Goal: Obtain resource: Download file/media

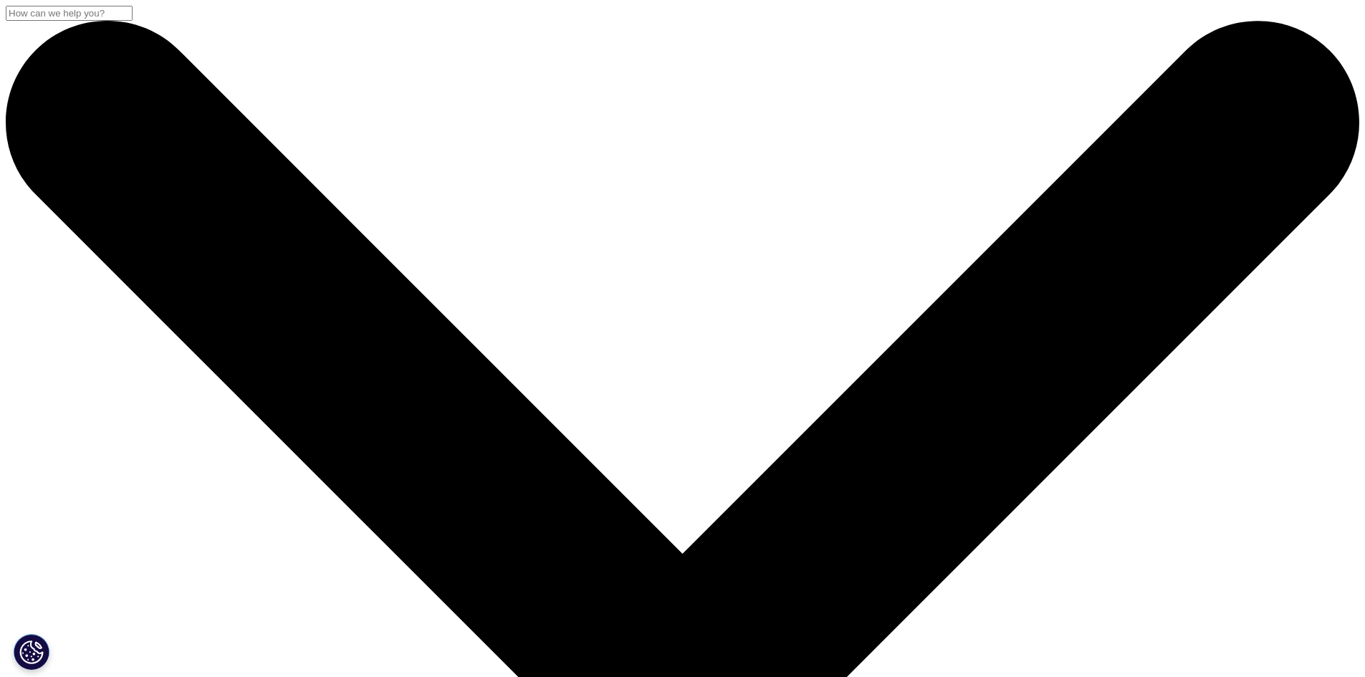
scroll to position [287, 0]
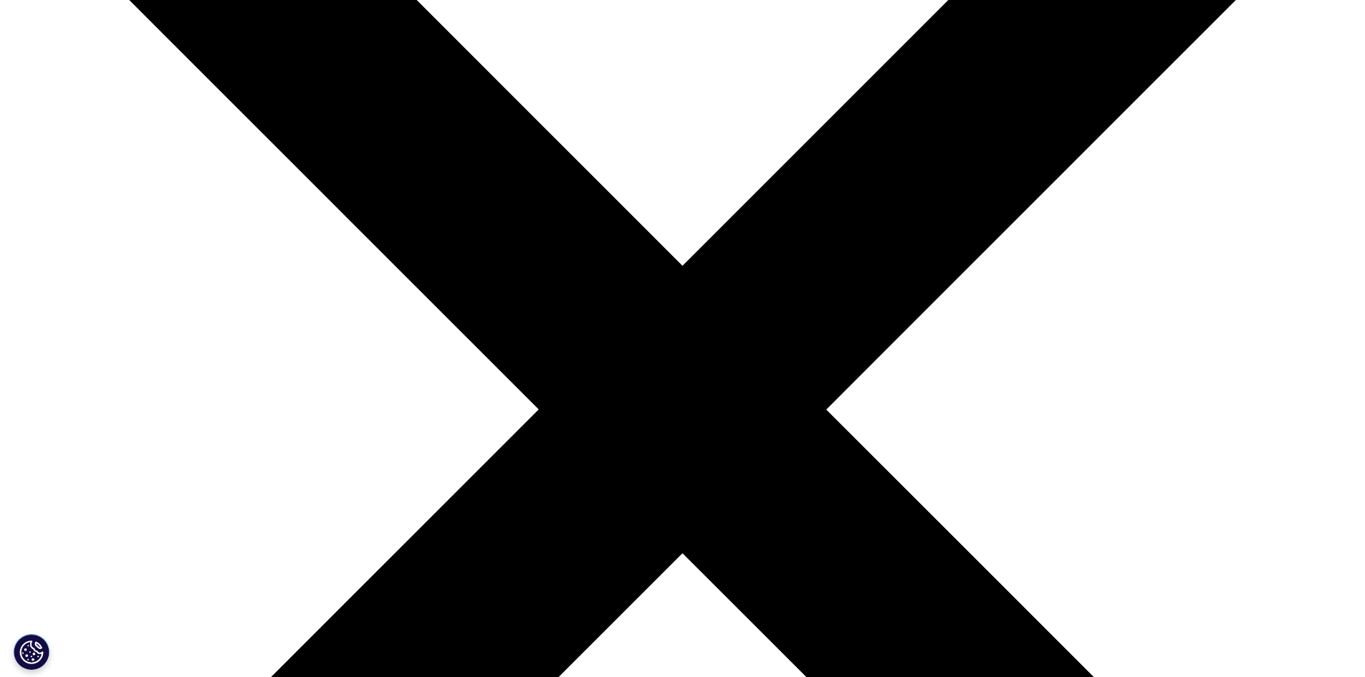
scroll to position [287, 0]
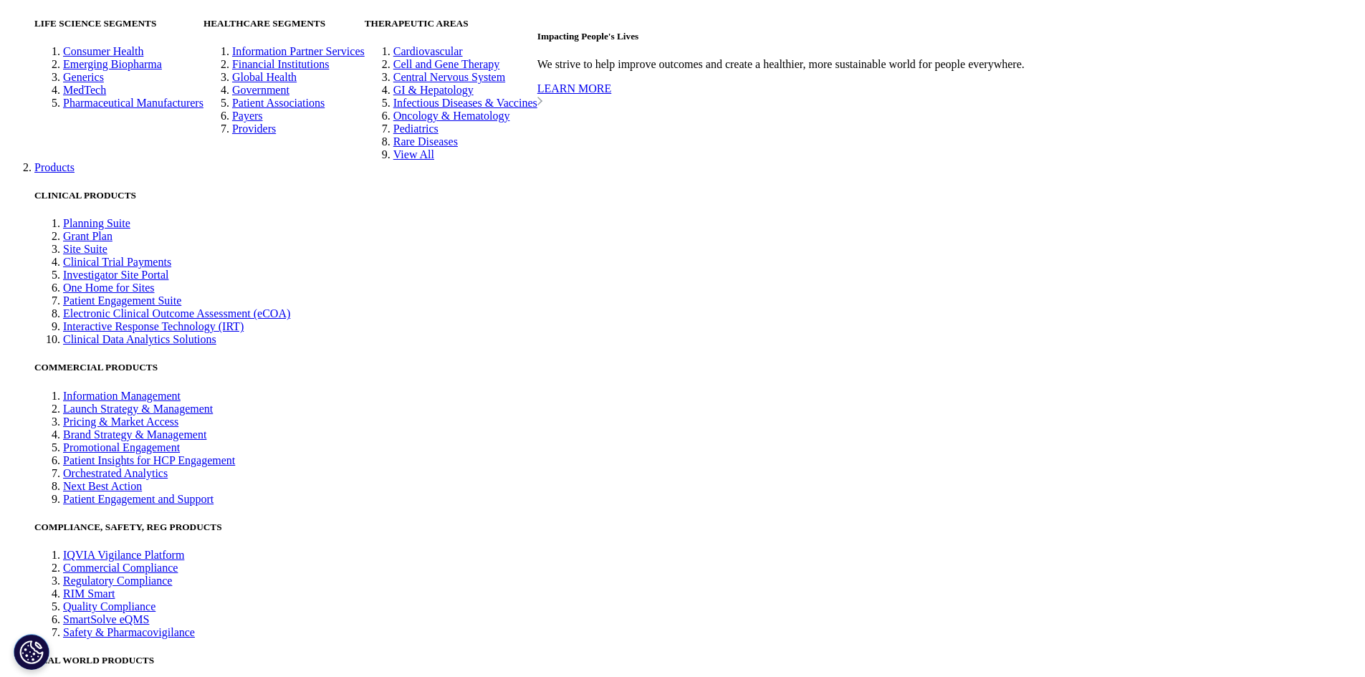
scroll to position [3654, 0]
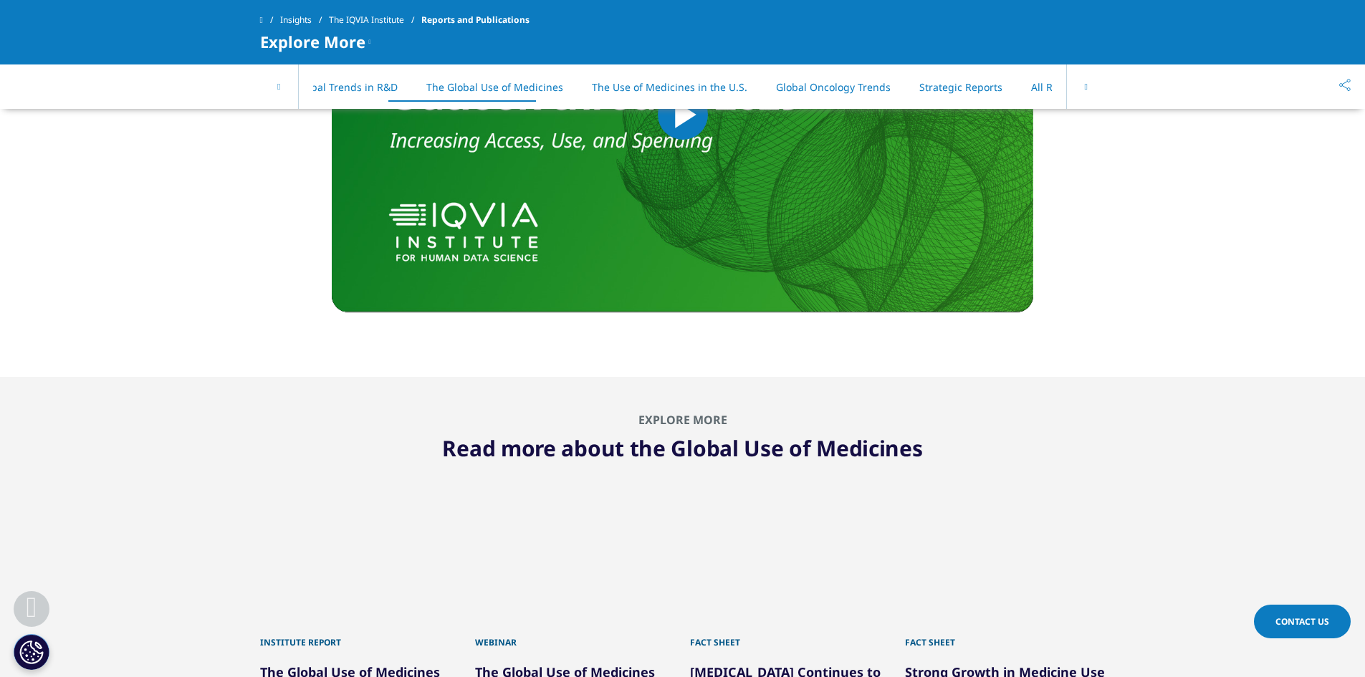
scroll to position [0, 62]
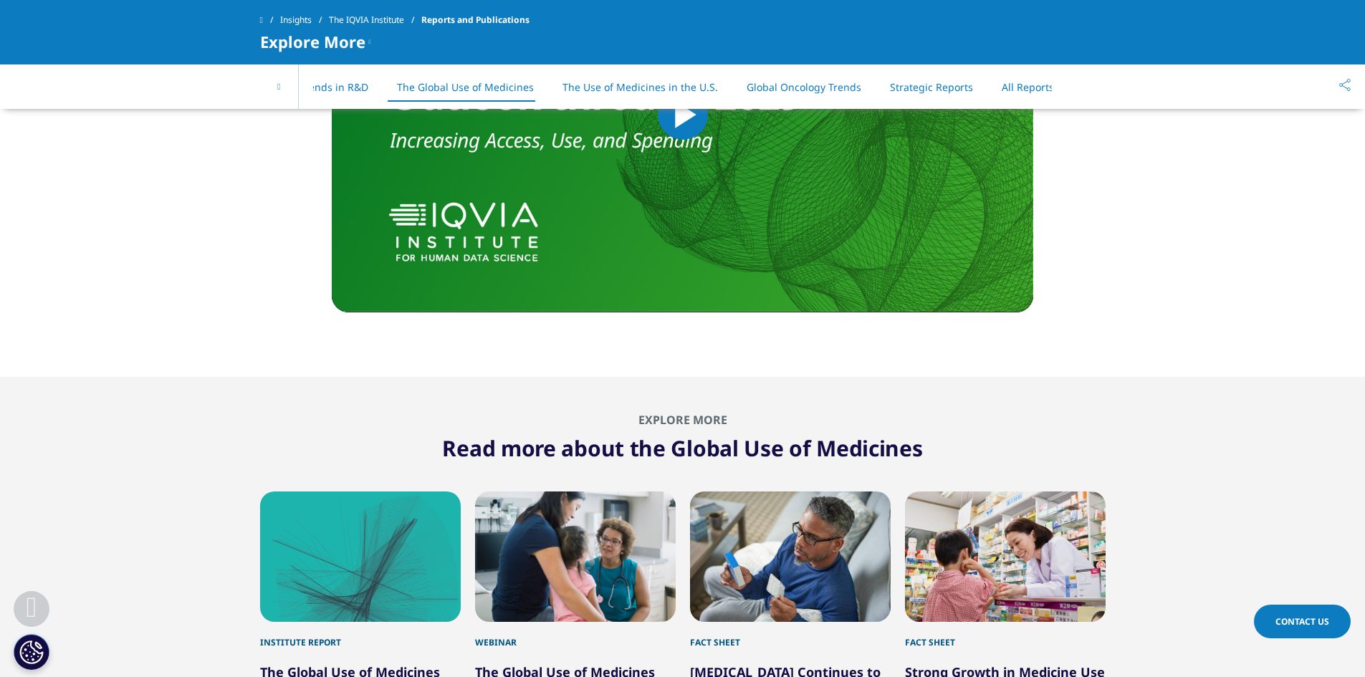
click at [1080, 87] on div "On This Page Global Trends in R&D The Global Use of Medicines The Use of Medici…" at bounding box center [682, 86] width 845 height 44
click at [1013, 90] on link "All Reports" at bounding box center [1028, 87] width 52 height 14
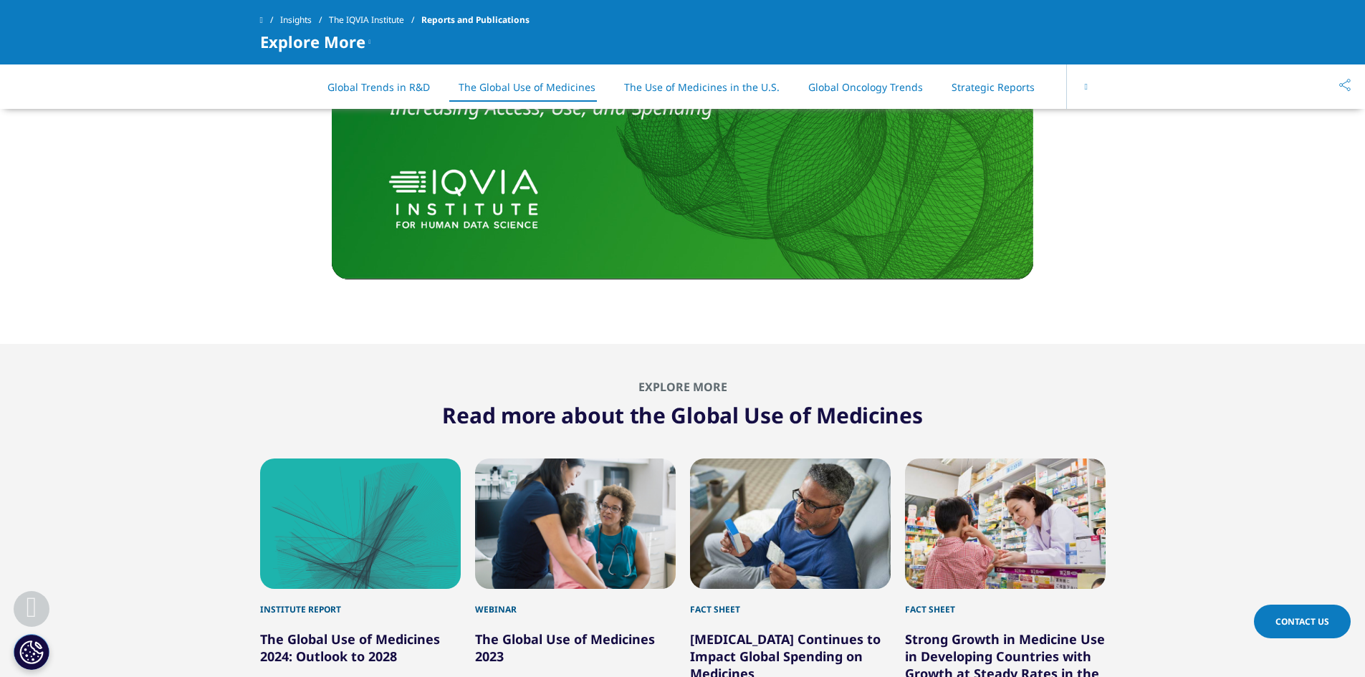
scroll to position [3934, 0]
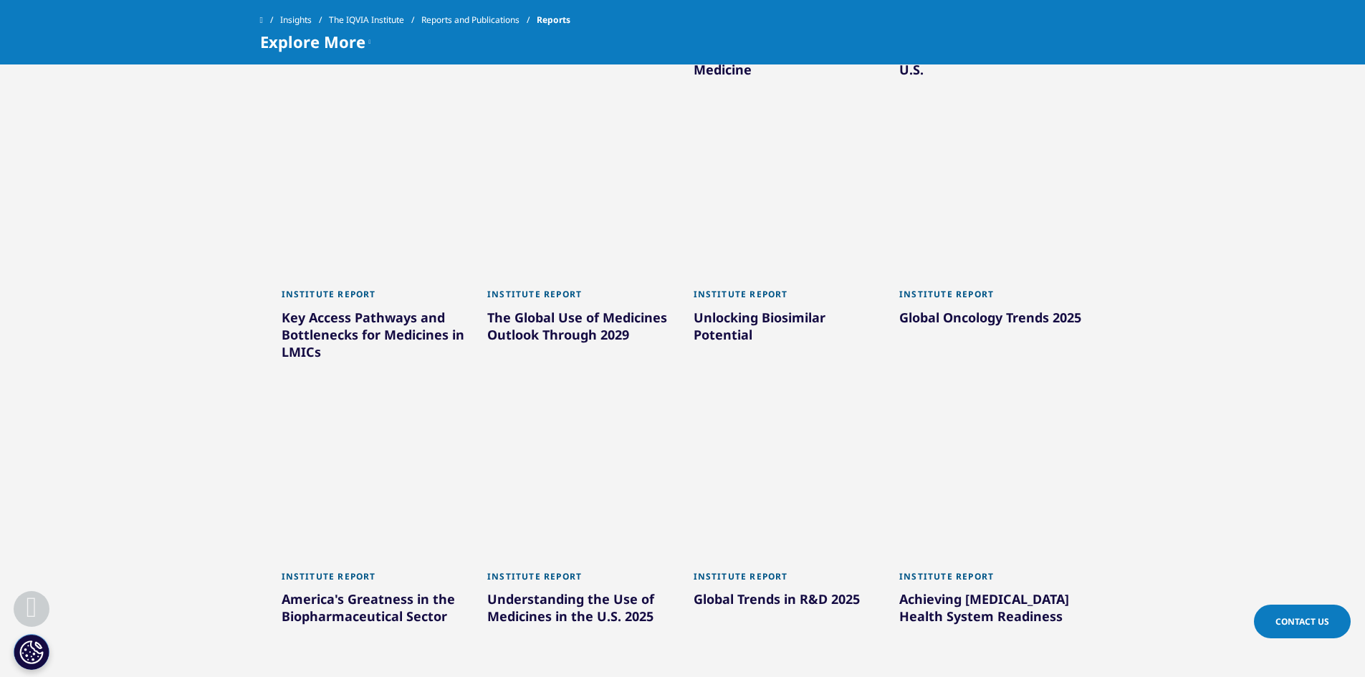
scroll to position [1146, 0]
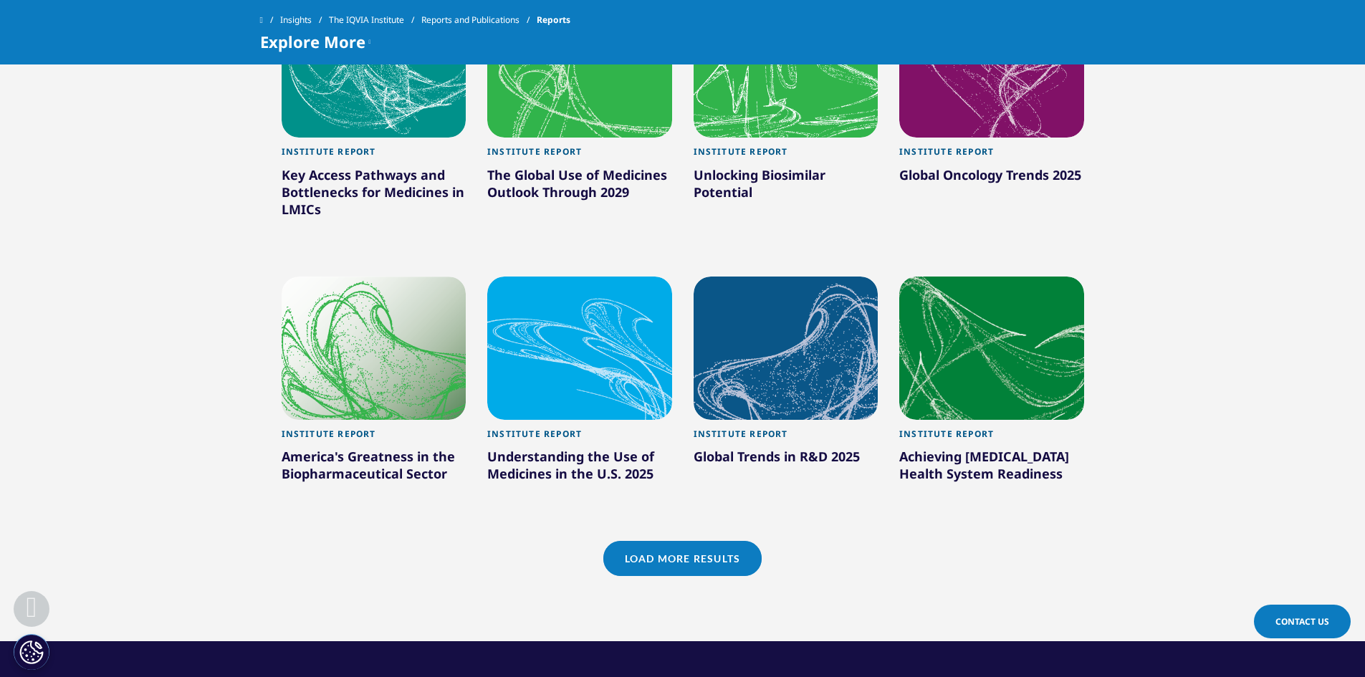
click at [695, 559] on link "Load More Results" at bounding box center [682, 558] width 158 height 35
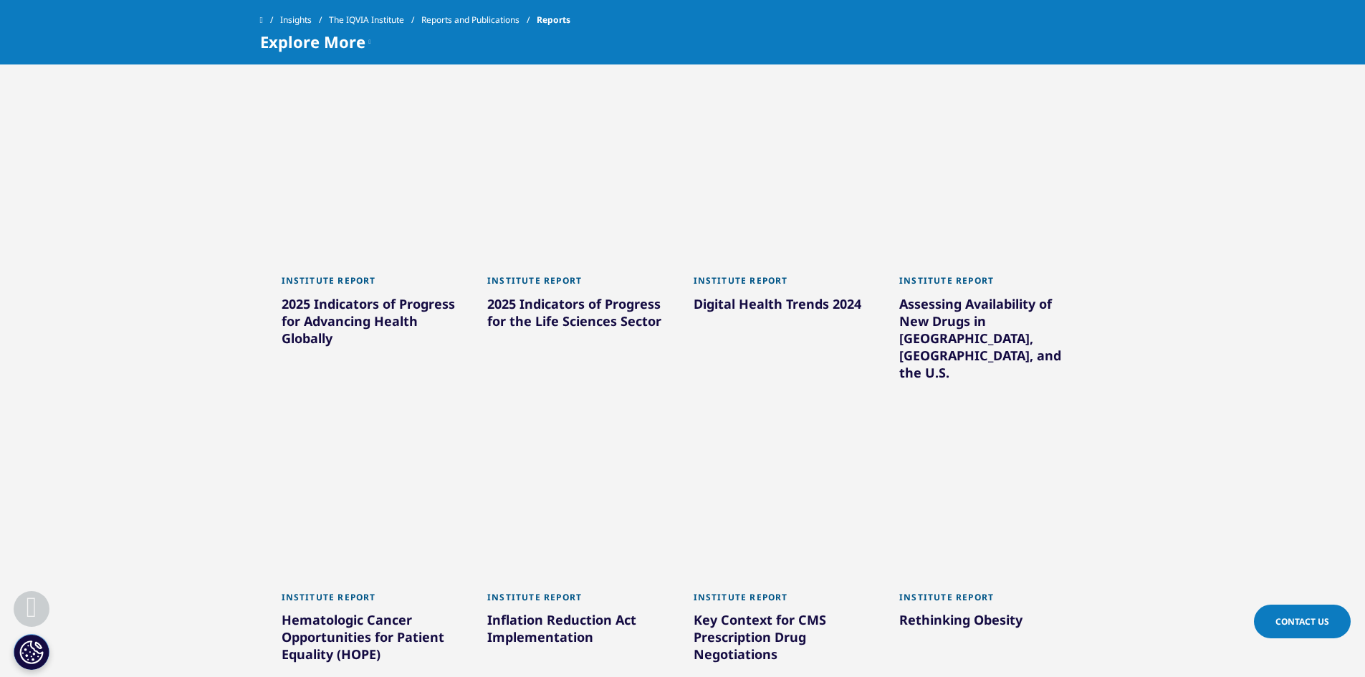
scroll to position [2221, 0]
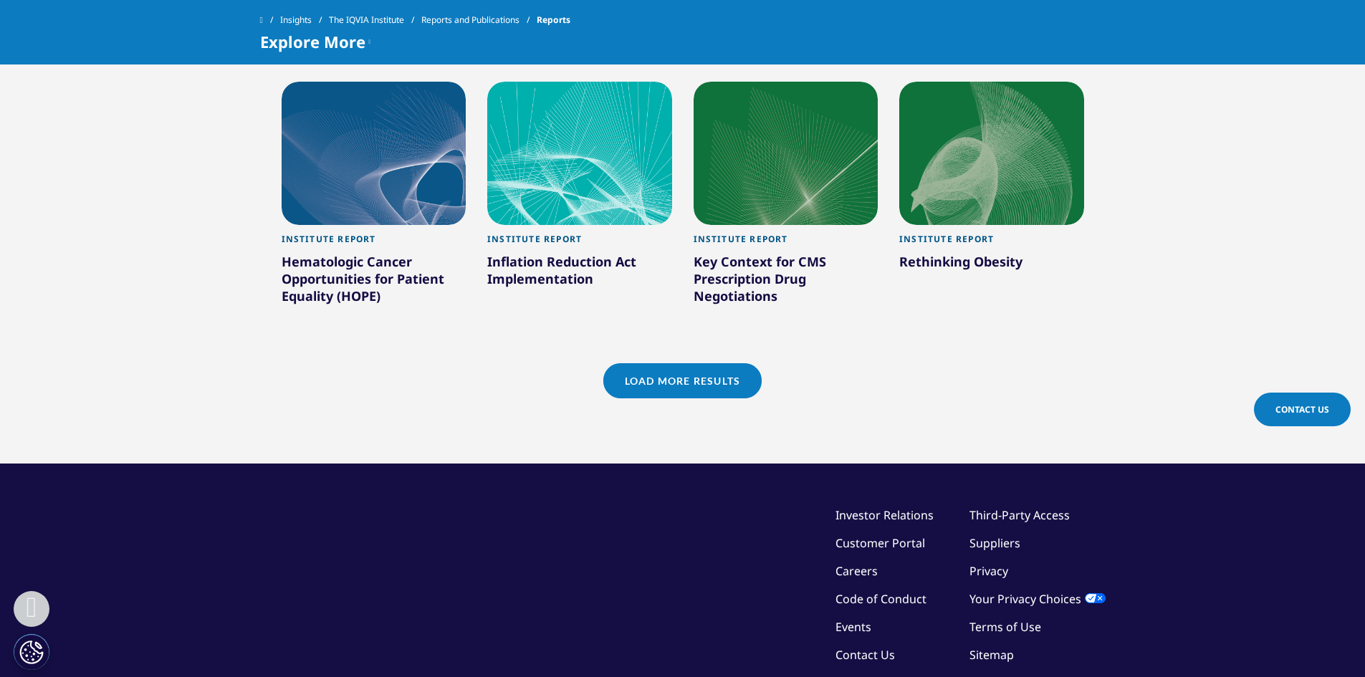
click at [678, 363] on link "Load More Results" at bounding box center [682, 380] width 158 height 35
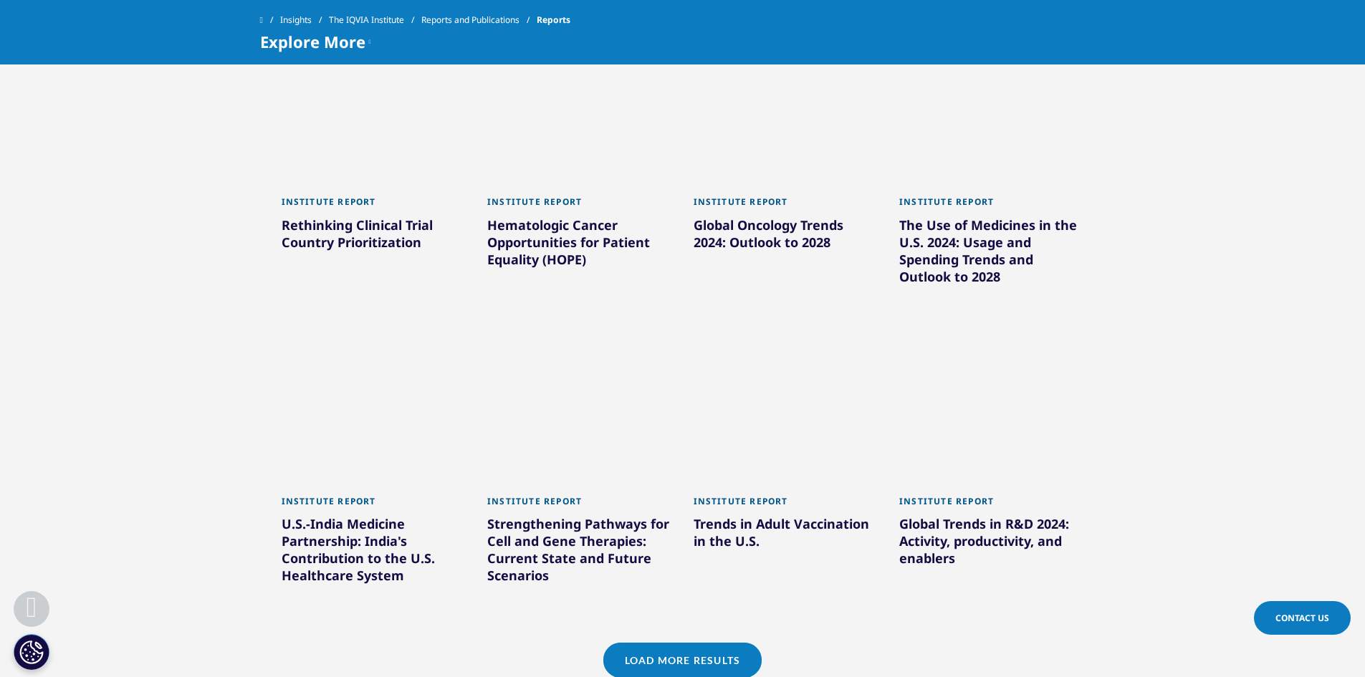
scroll to position [2937, 0]
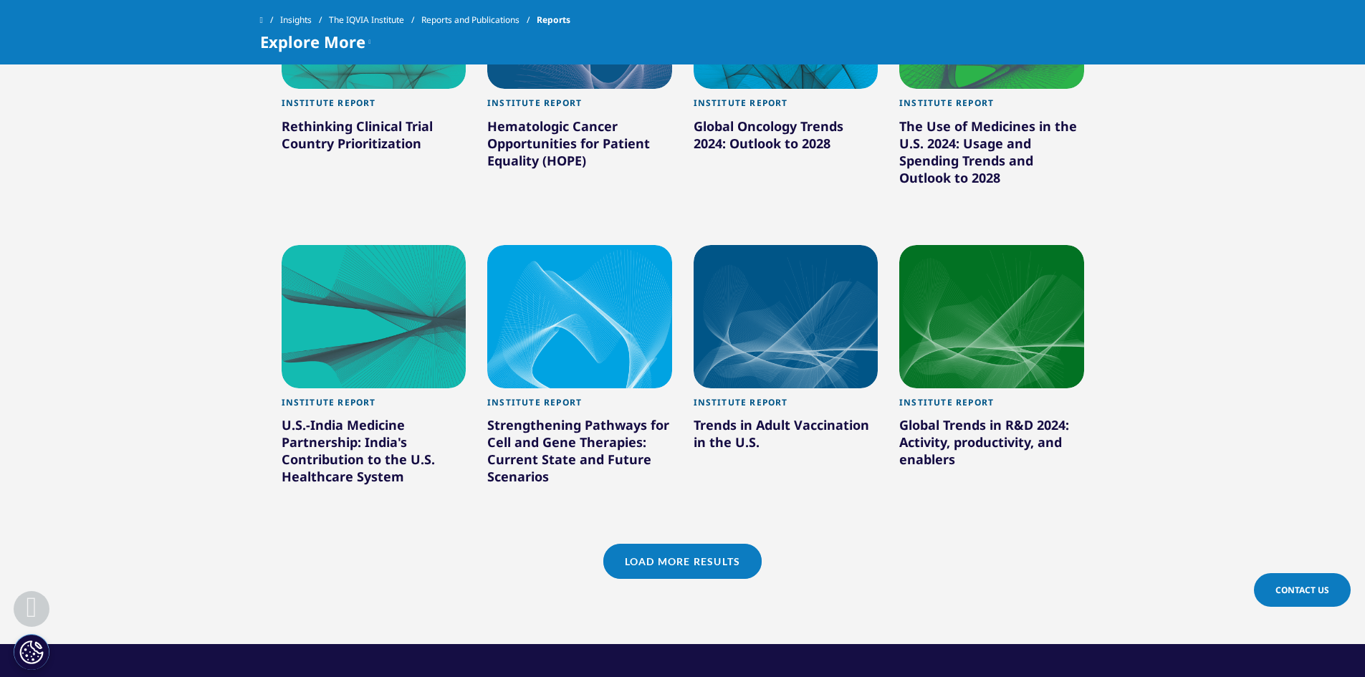
click at [707, 544] on link "Load More Results" at bounding box center [682, 561] width 158 height 35
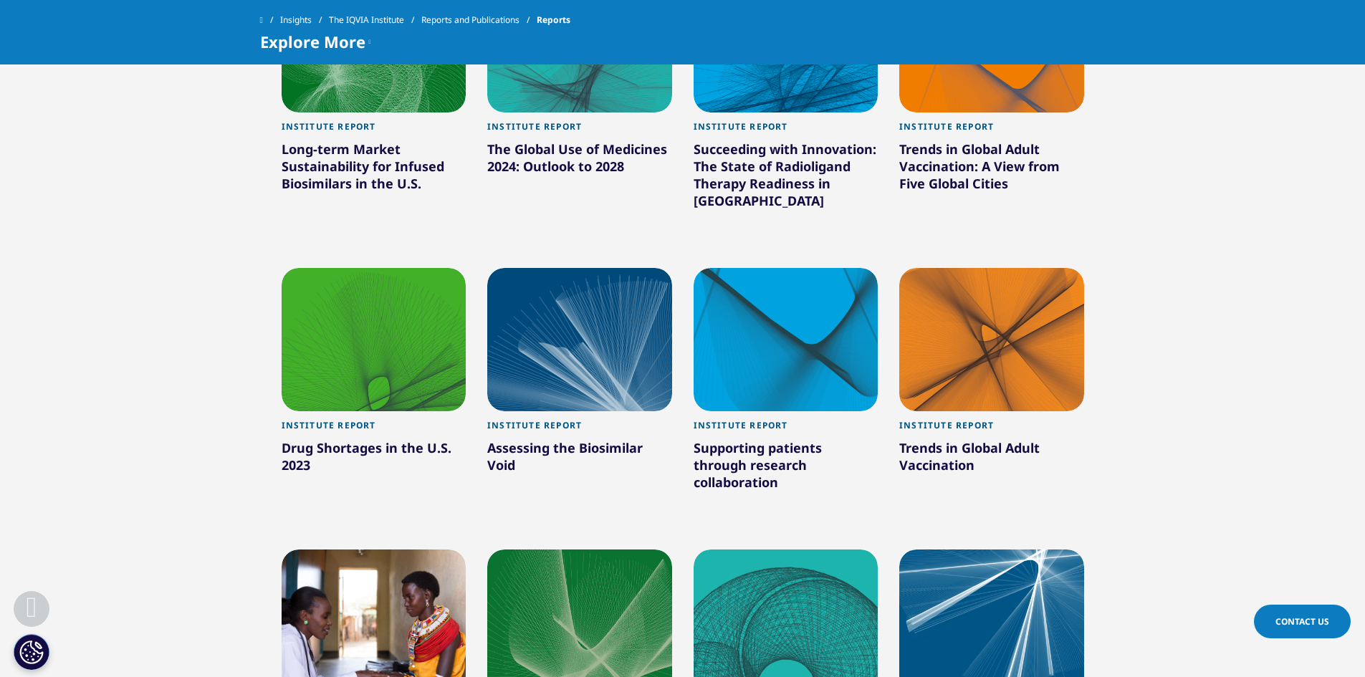
scroll to position [3510, 0]
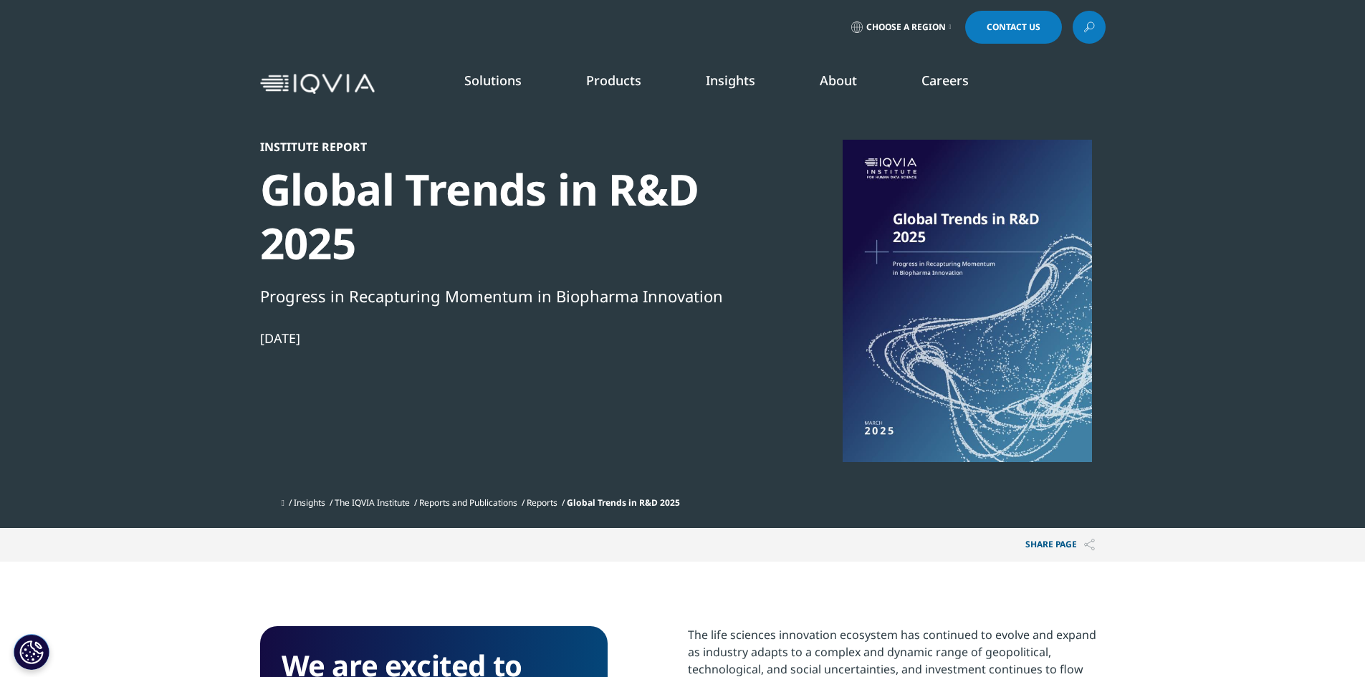
click at [742, 191] on link "News" at bounding box center [876, 193] width 326 height 16
click at [139, 247] on link "DISCOVER INSIGHTS" at bounding box center [203, 245] width 284 height 12
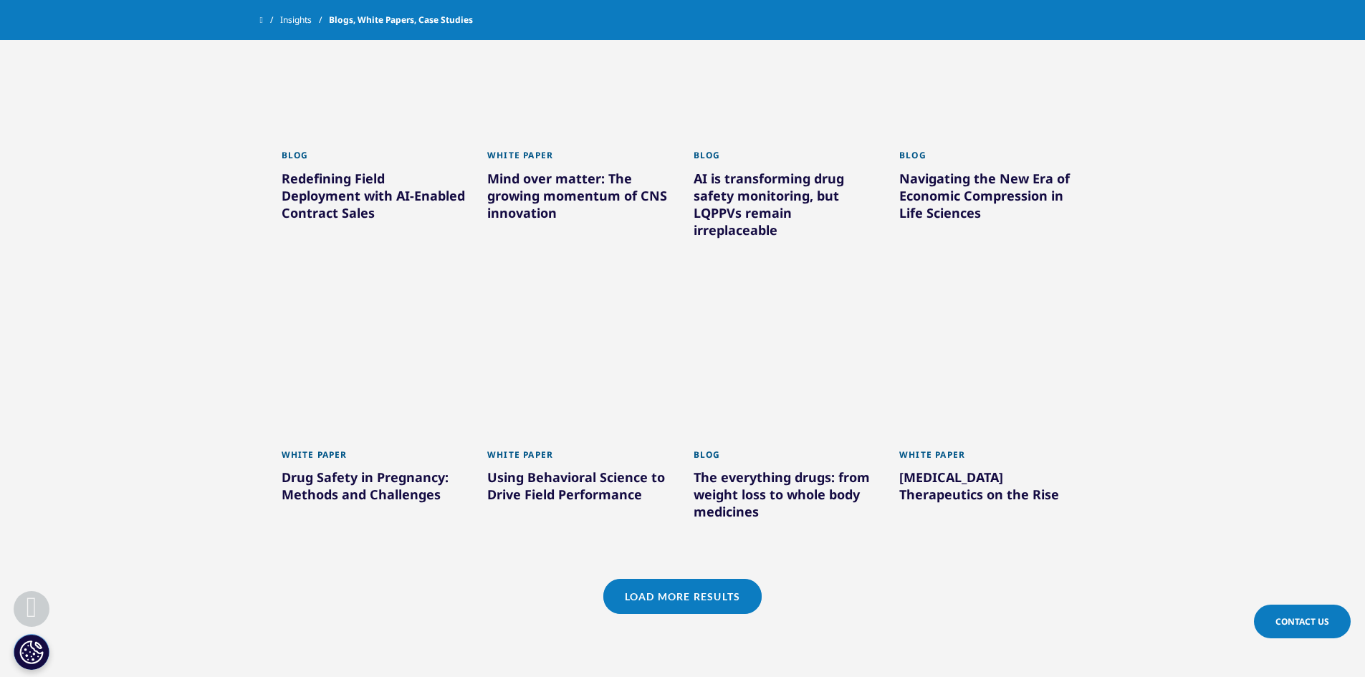
scroll to position [1027, 0]
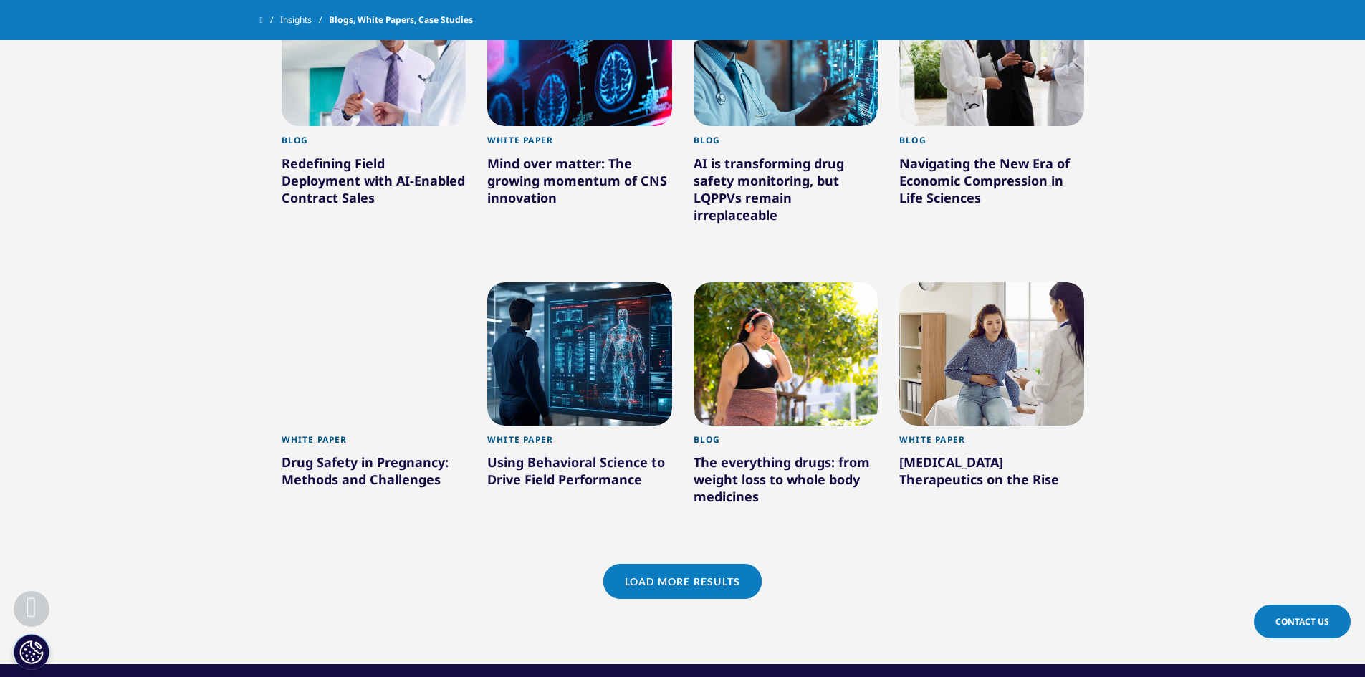
click at [741, 592] on link "Load More Results" at bounding box center [682, 581] width 158 height 35
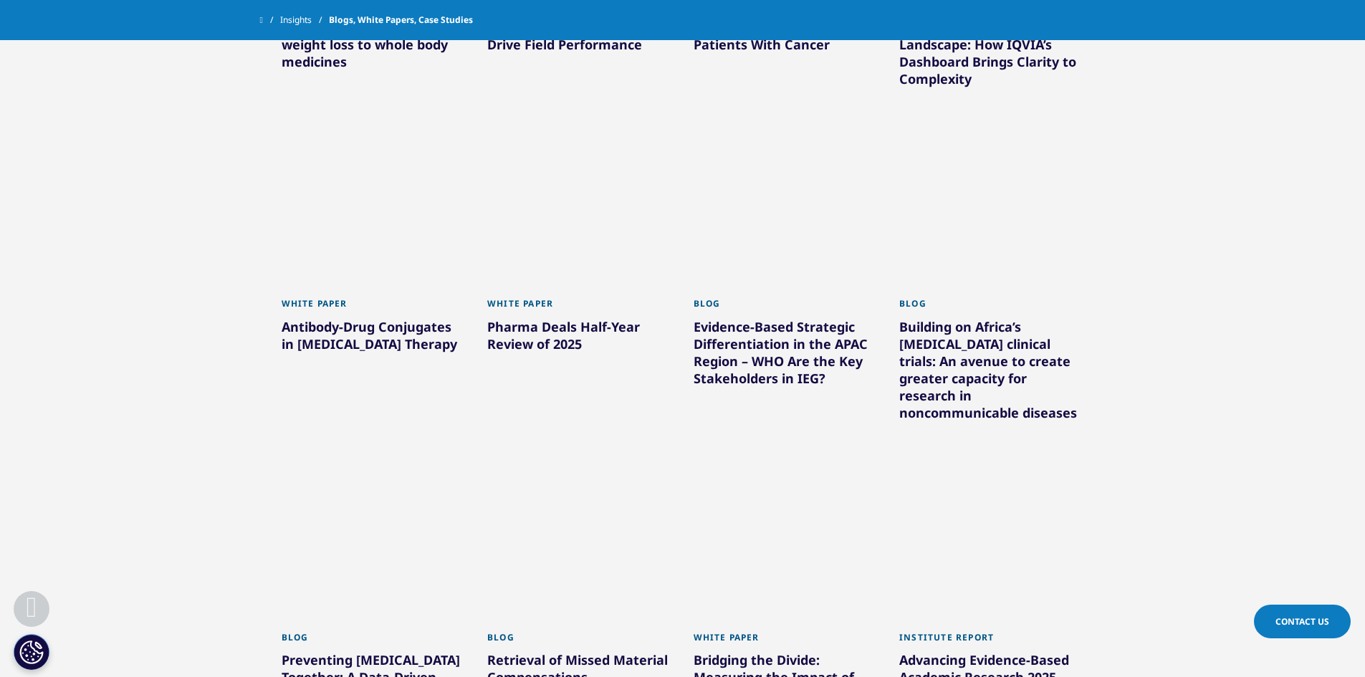
scroll to position [1959, 0]
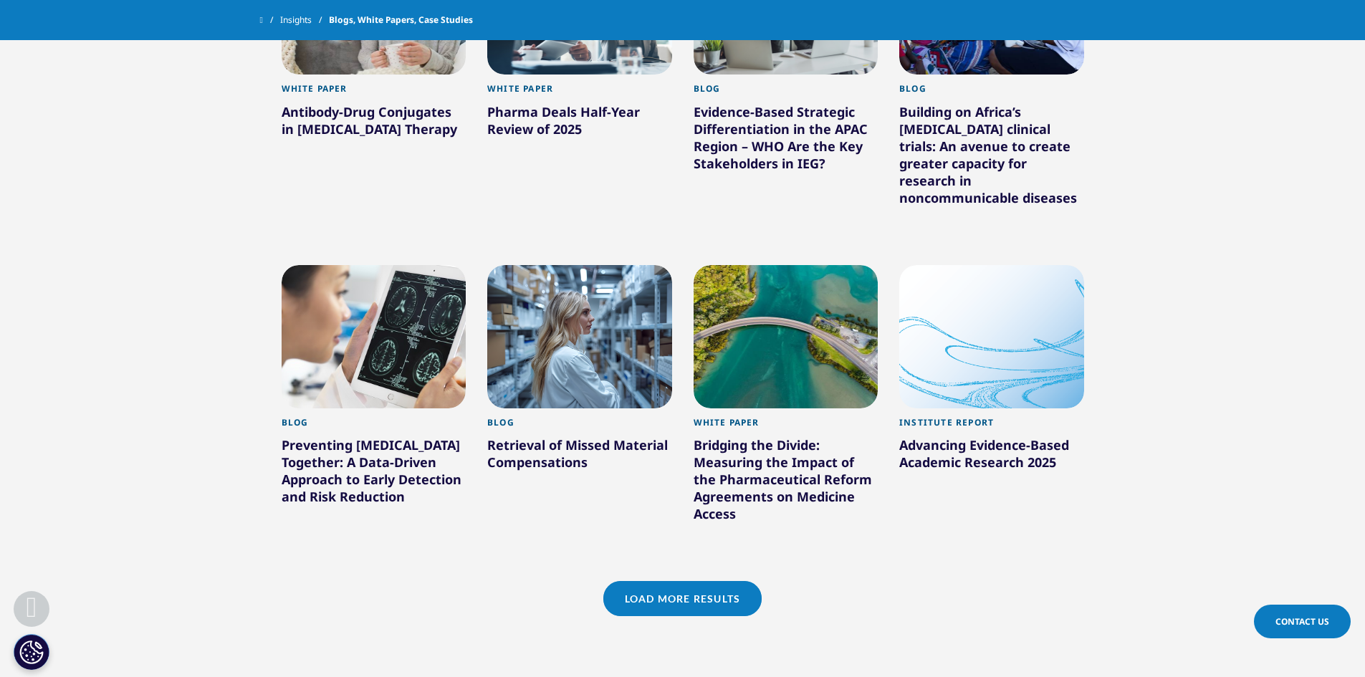
click at [686, 581] on link "Load More Results" at bounding box center [682, 598] width 158 height 35
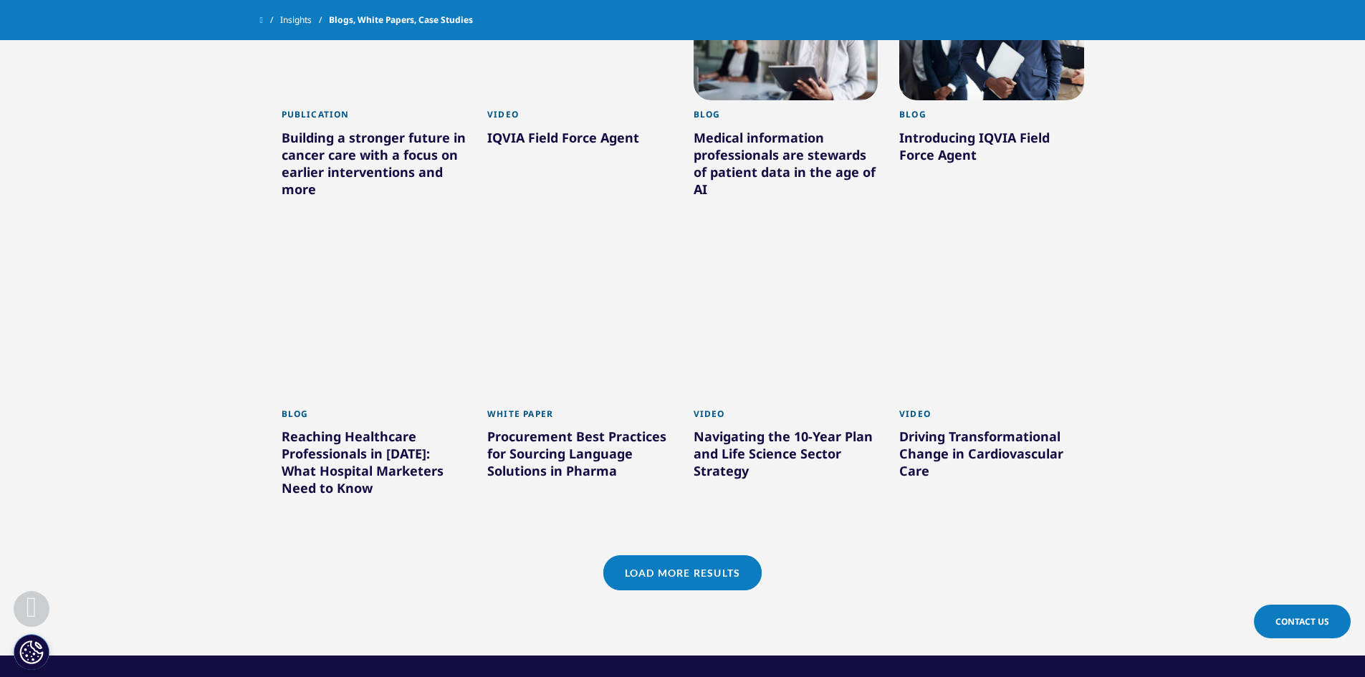
scroll to position [2962, 0]
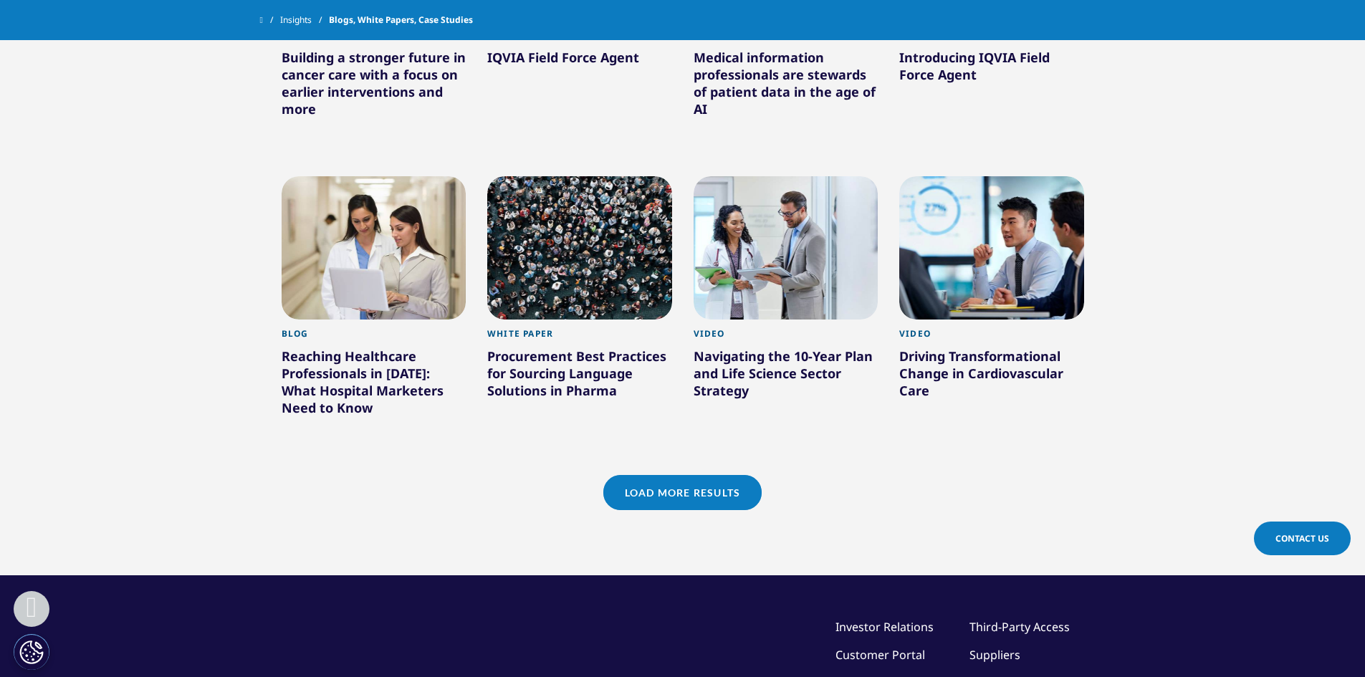
click at [749, 479] on div "Load More Results" at bounding box center [682, 492] width 158 height 35
click at [711, 478] on link "Load More Results" at bounding box center [682, 492] width 158 height 35
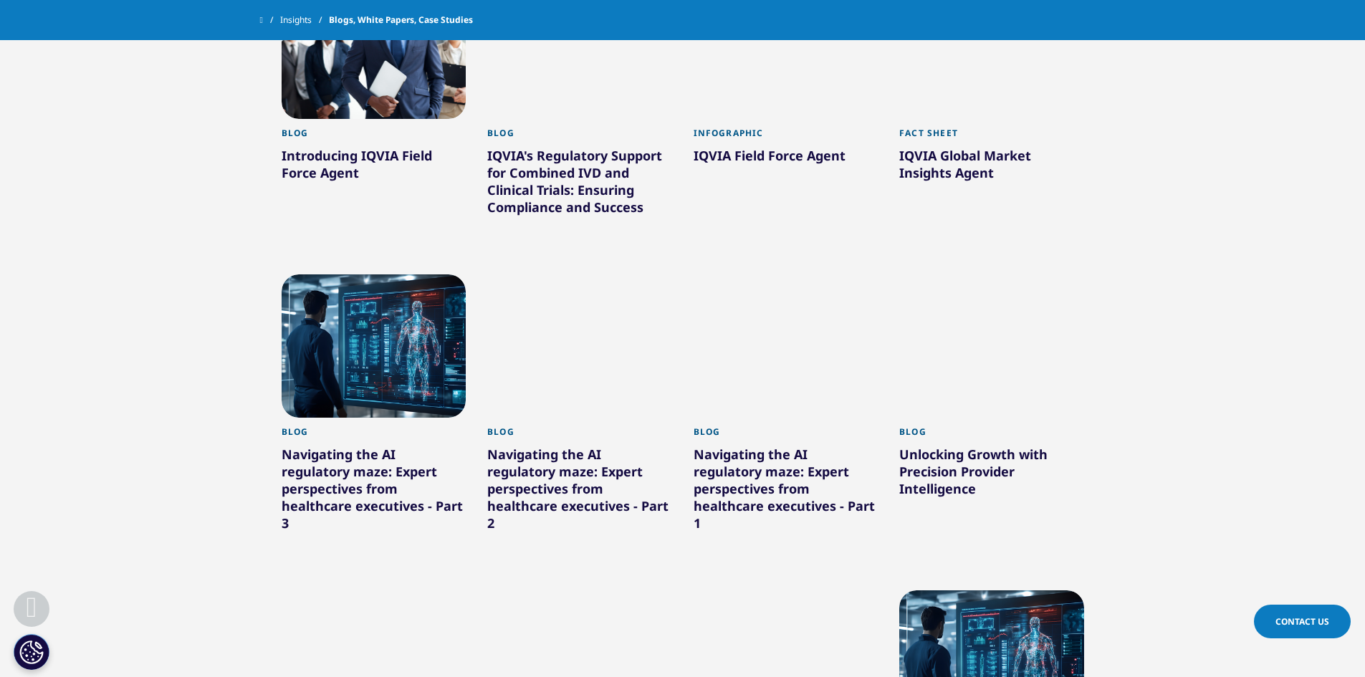
scroll to position [3463, 0]
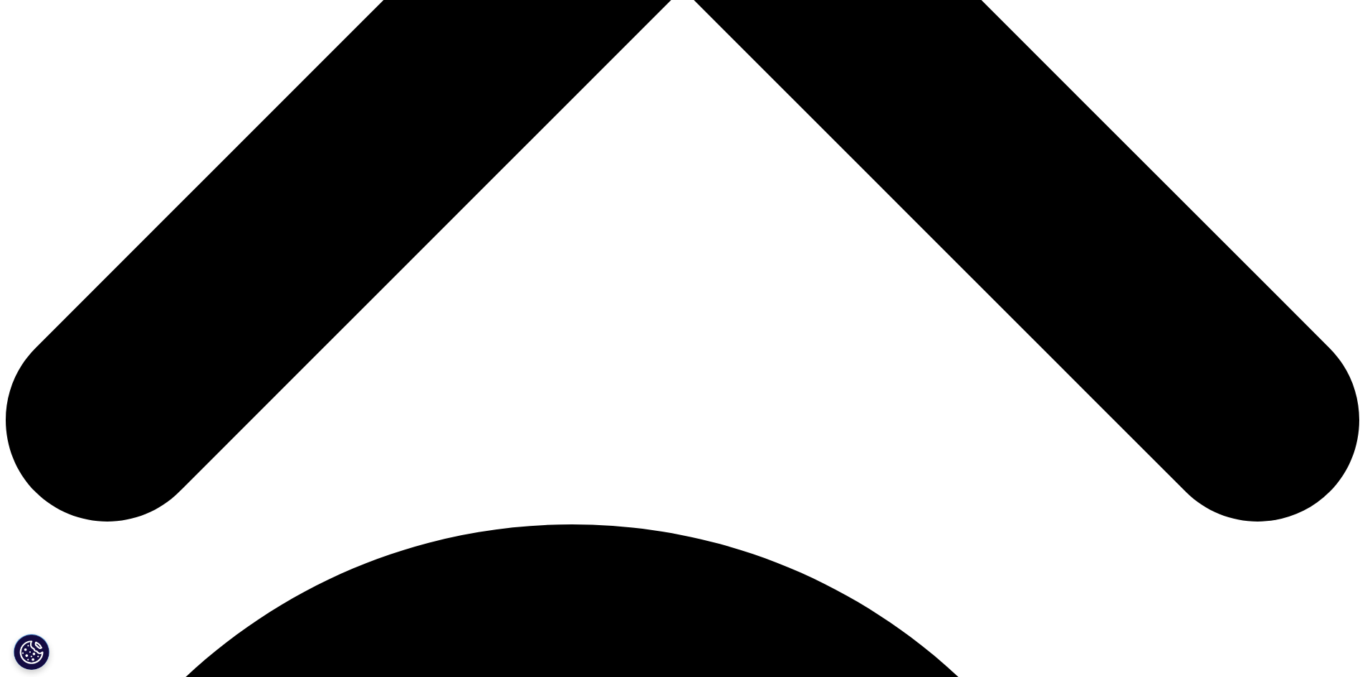
scroll to position [860, 0]
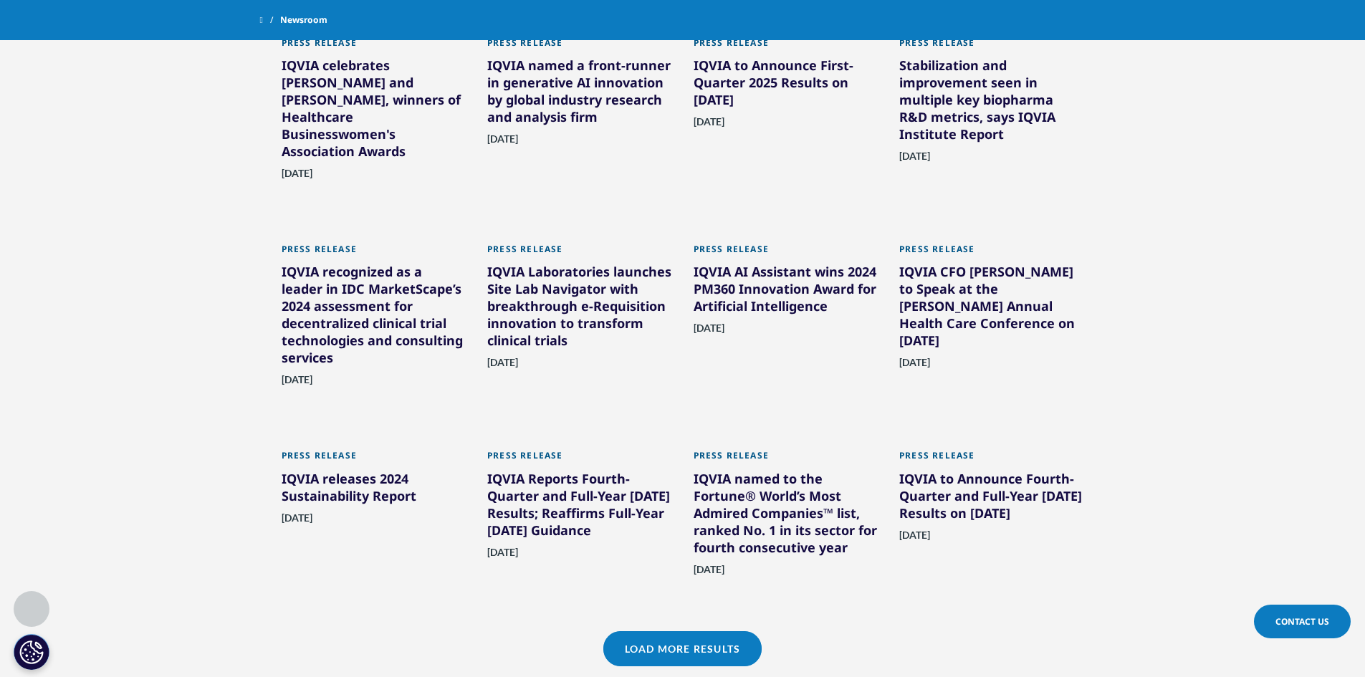
scroll to position [1433, 0]
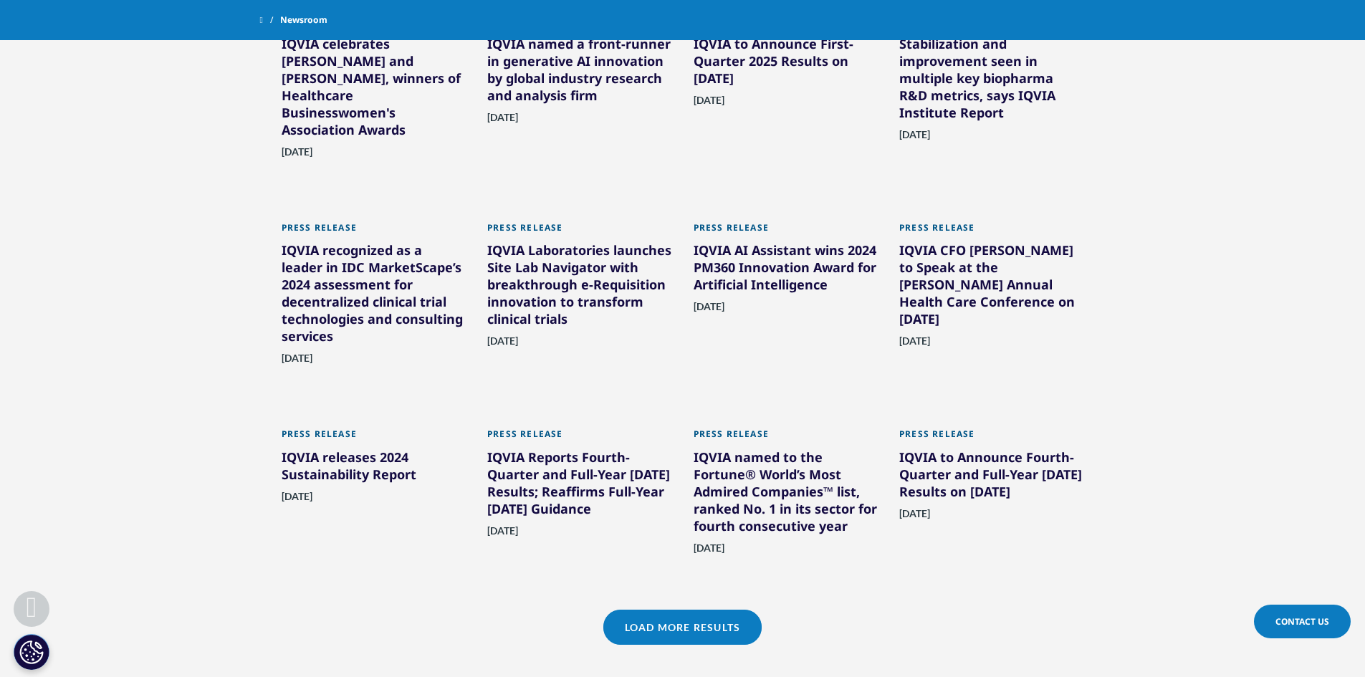
click at [738, 615] on link "Load More Results" at bounding box center [682, 627] width 158 height 35
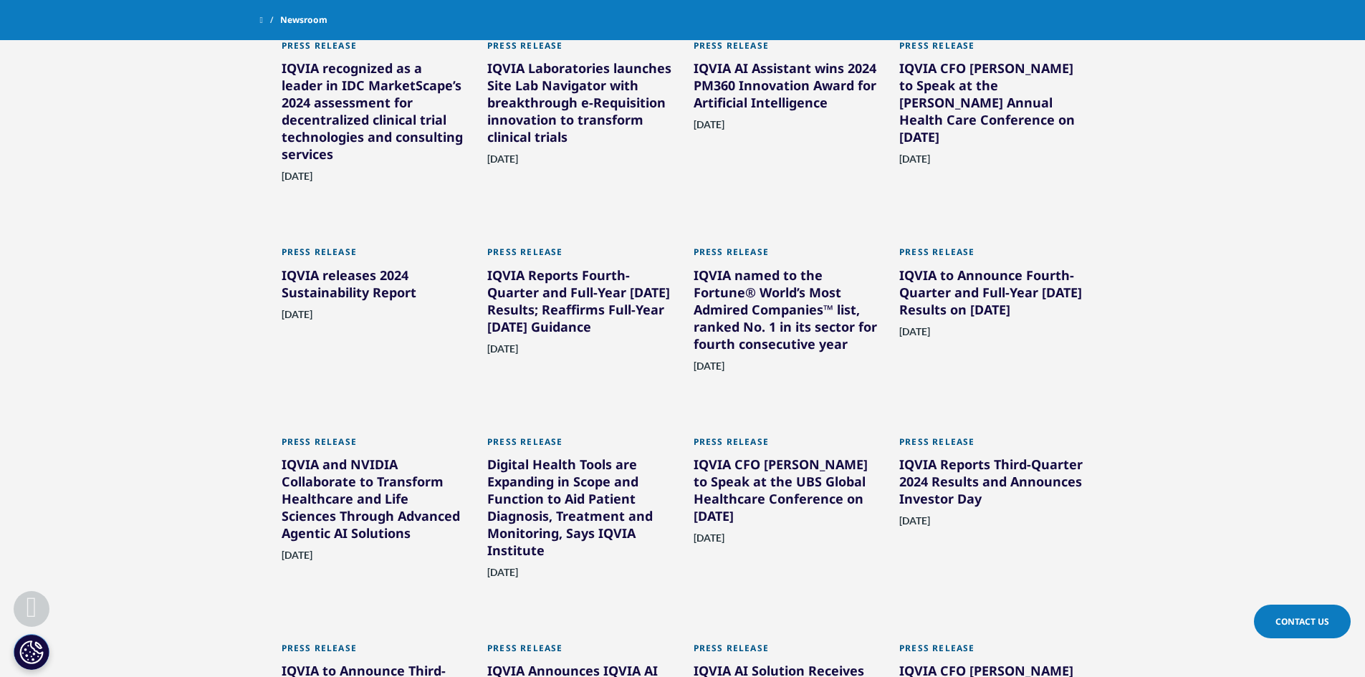
scroll to position [1648, 0]
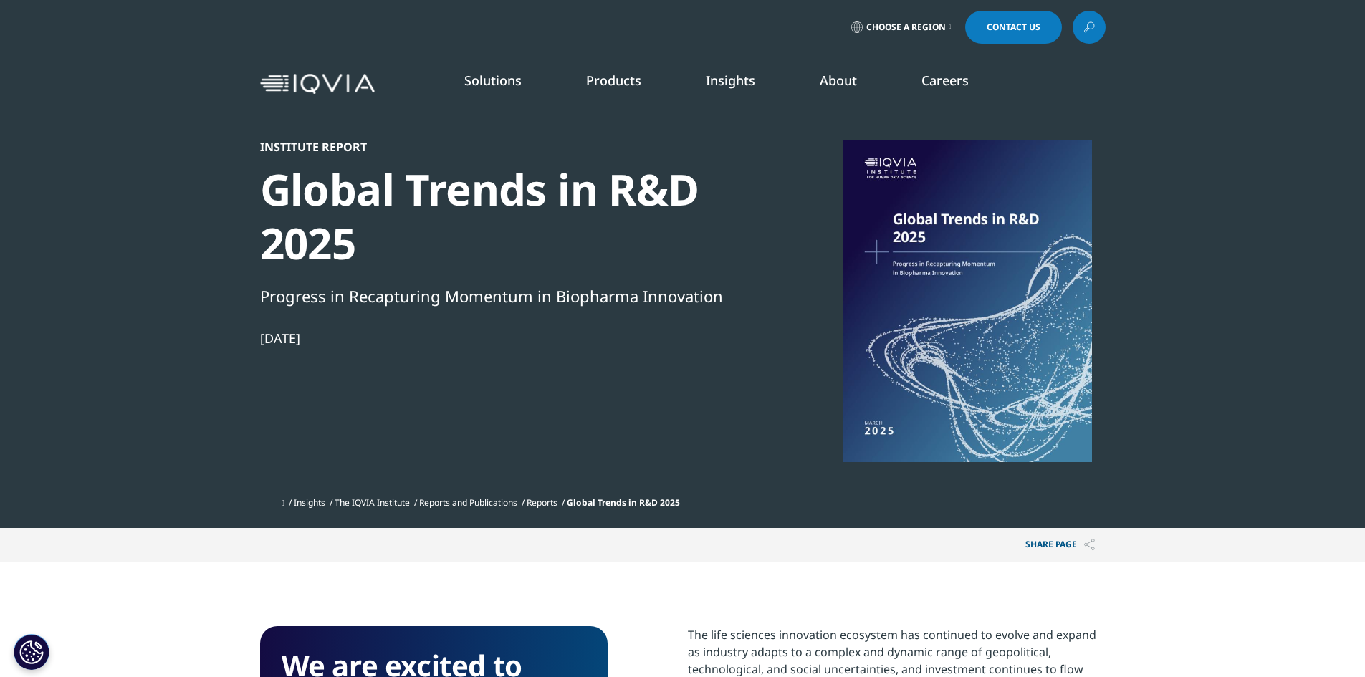
scroll to position [287, 0]
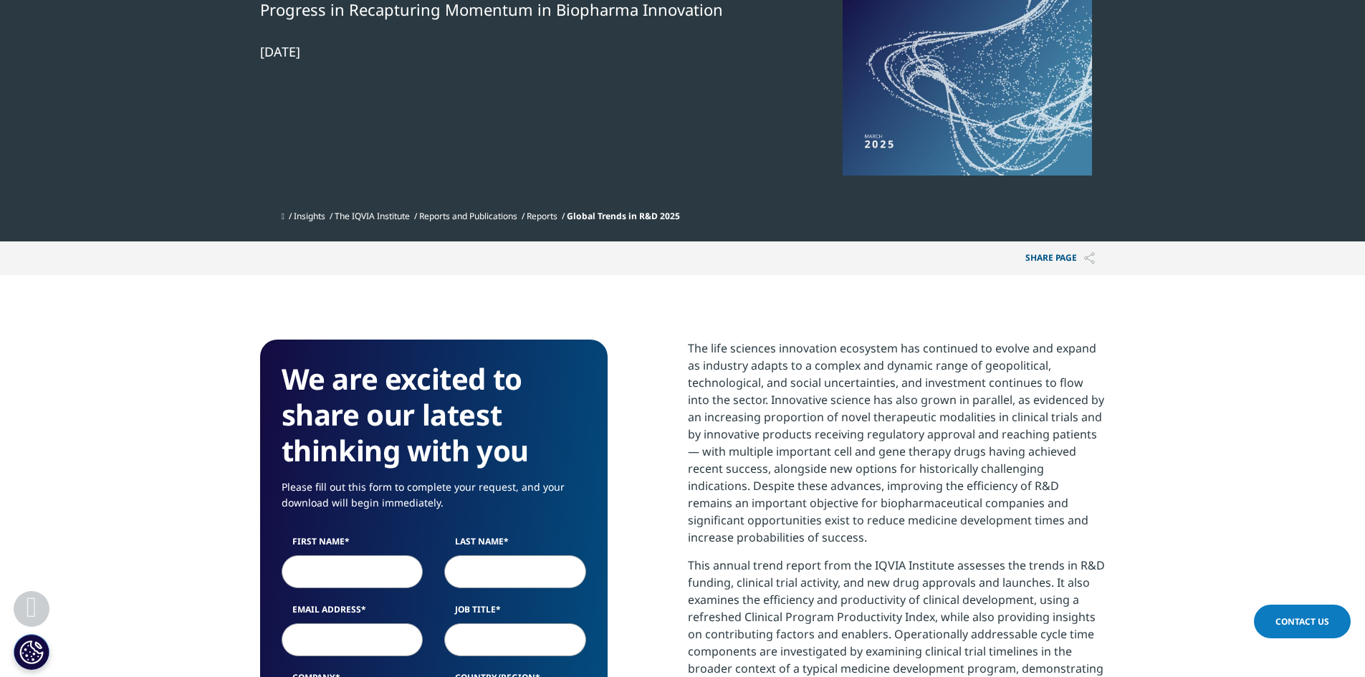
click at [349, 580] on input "First Name" at bounding box center [353, 571] width 142 height 33
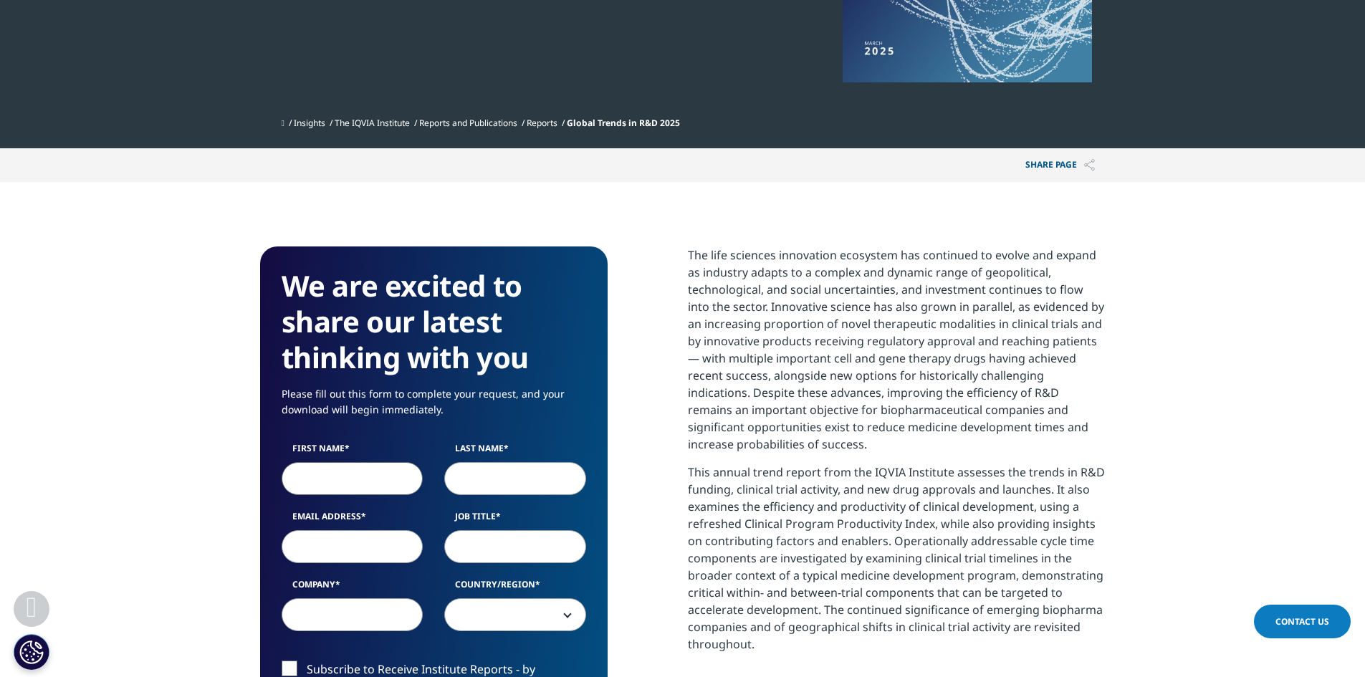
scroll to position [501, 0]
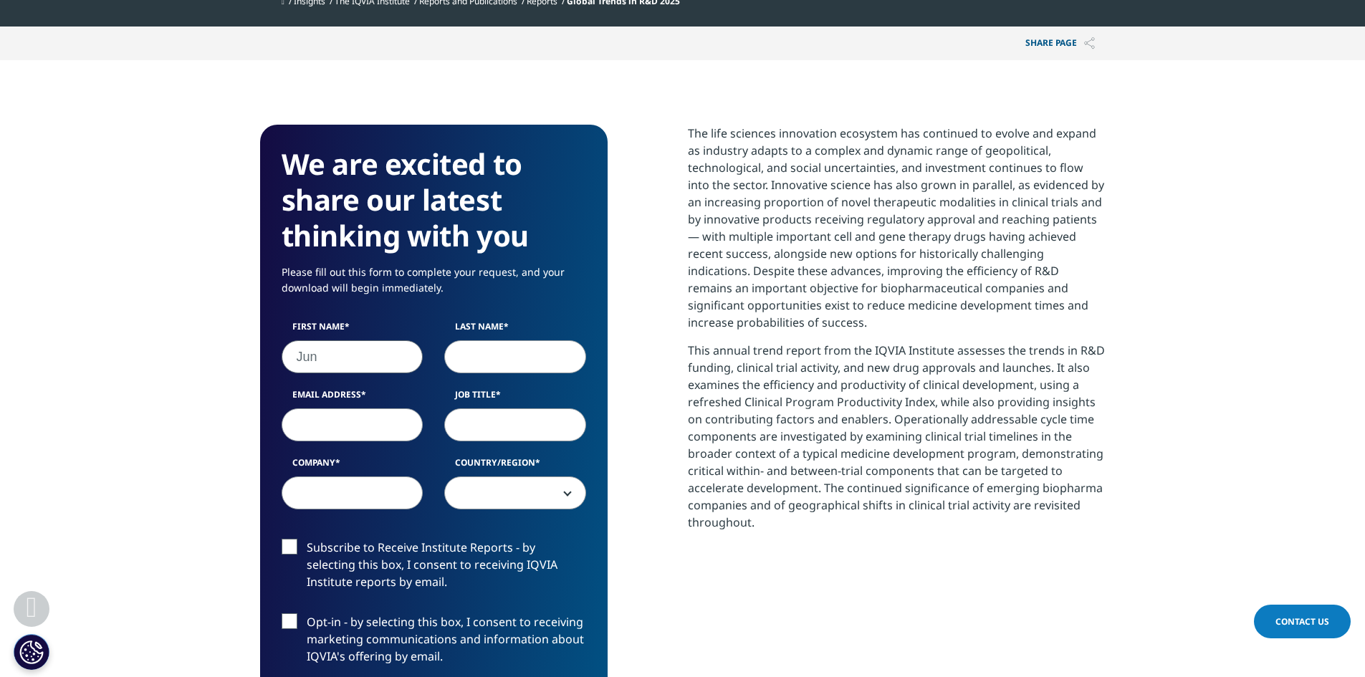
type input "Jun"
type input "Chen"
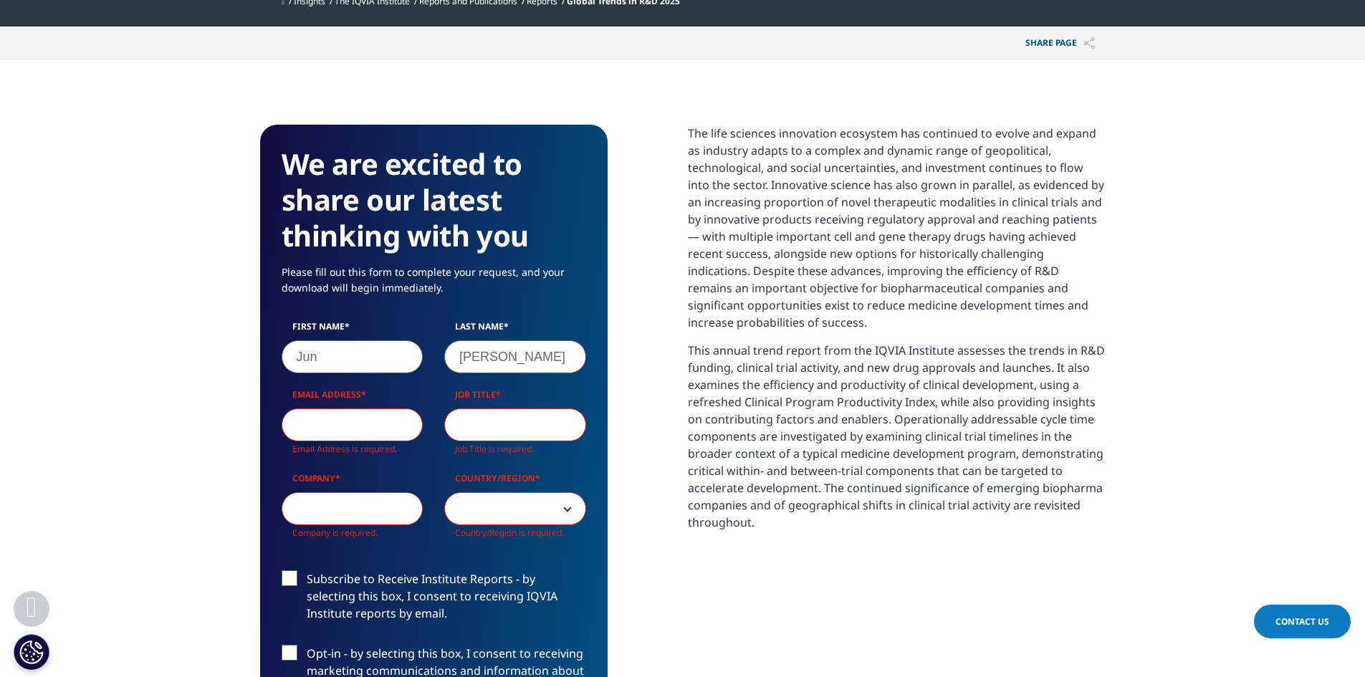
type input "k"
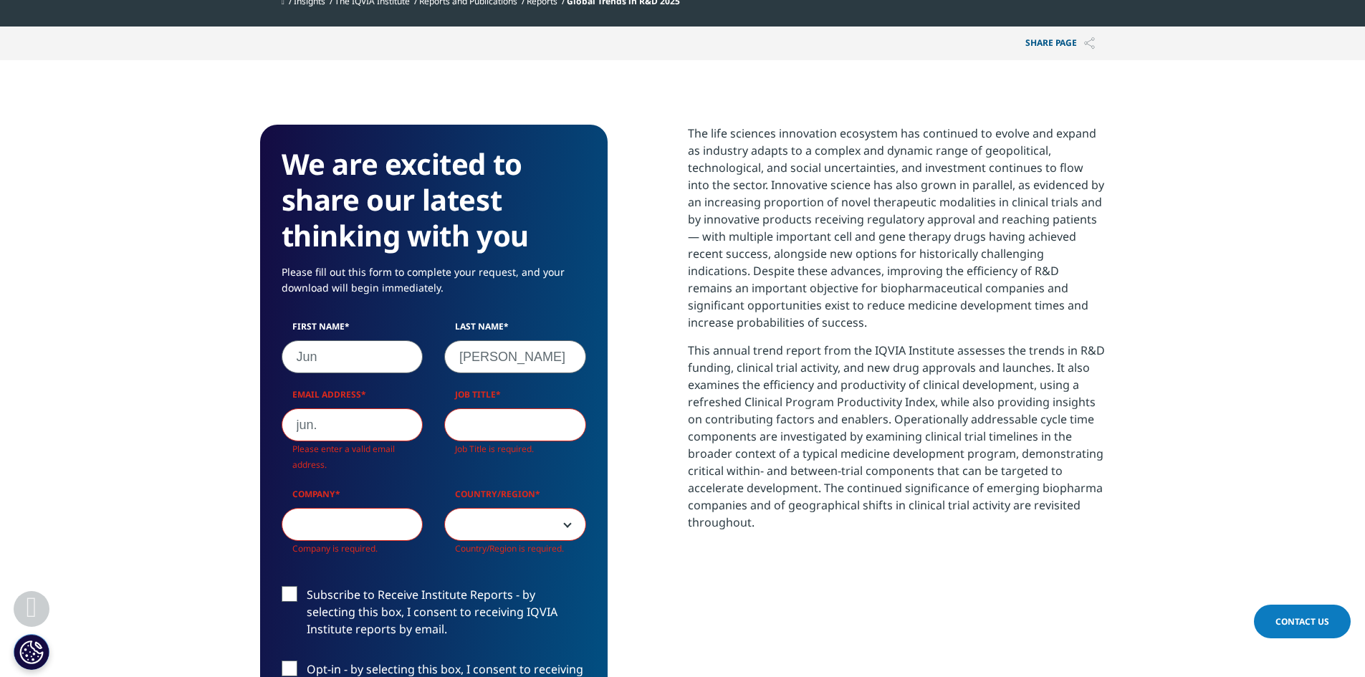
type input "jun.chen@sironacap.com"
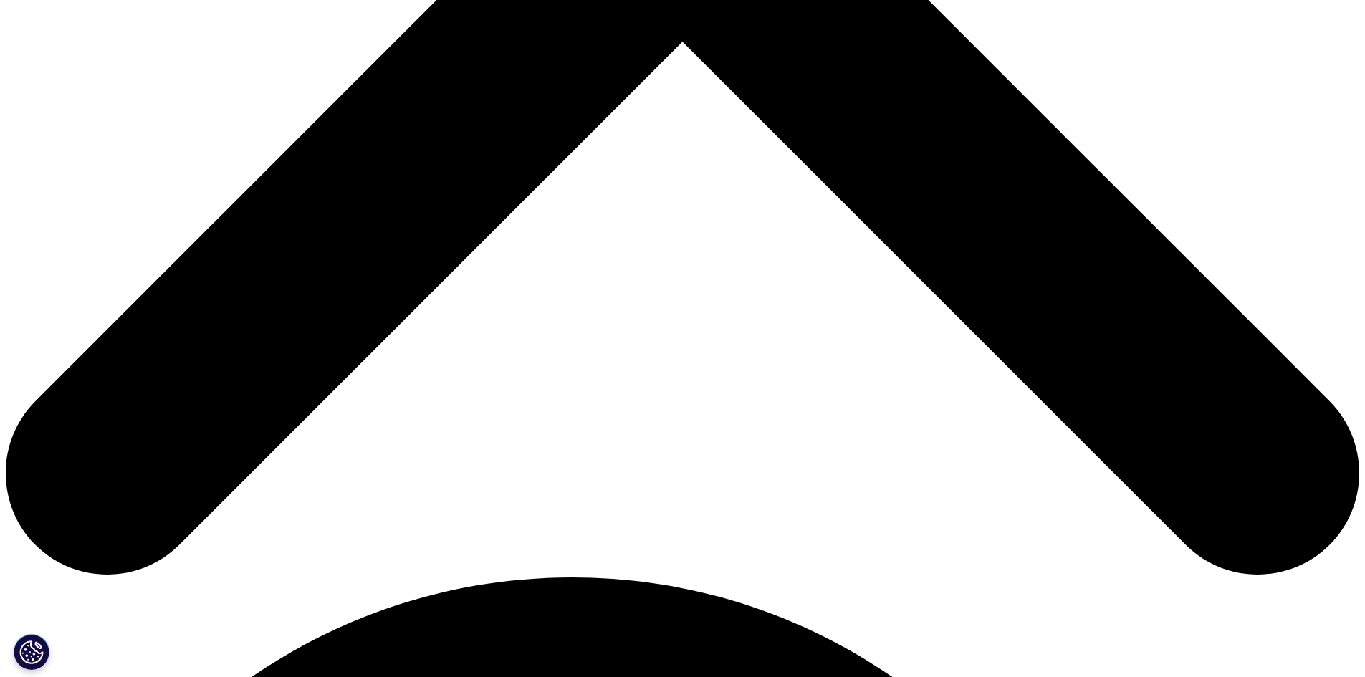
scroll to position [716, 0]
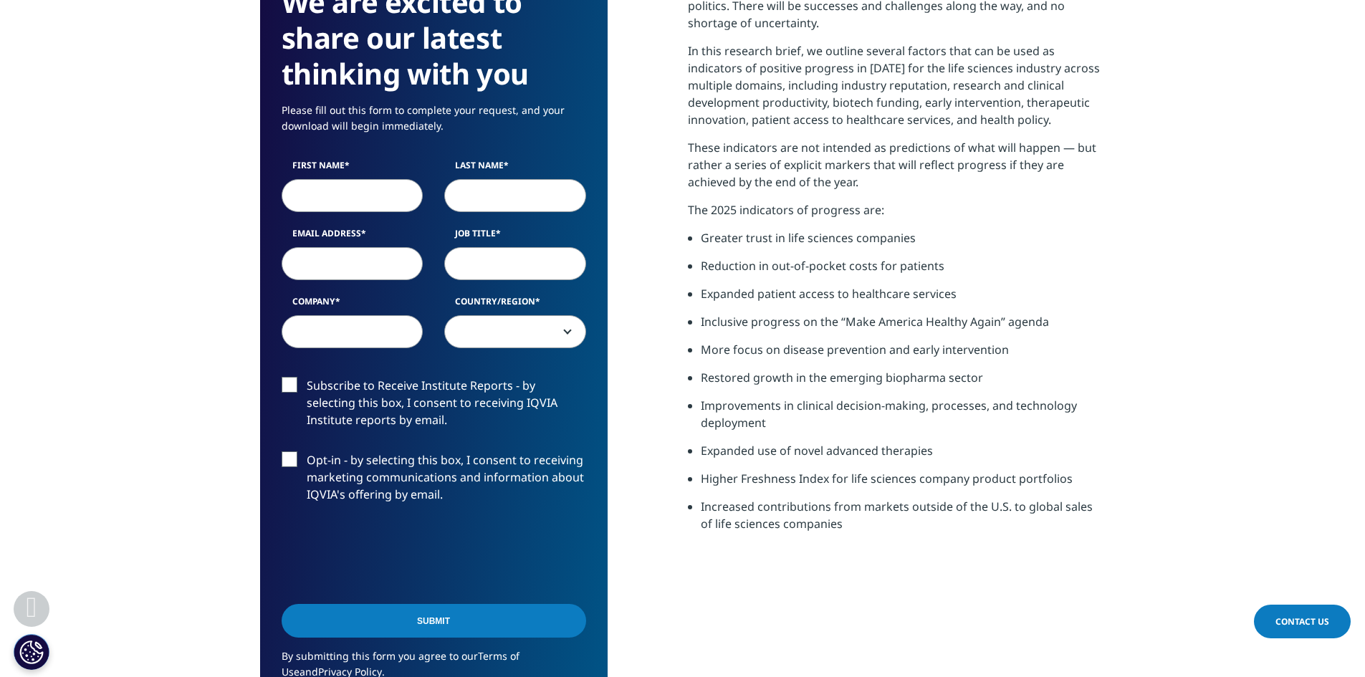
click at [350, 198] on input "First Name" at bounding box center [353, 195] width 142 height 33
type input "Jun"
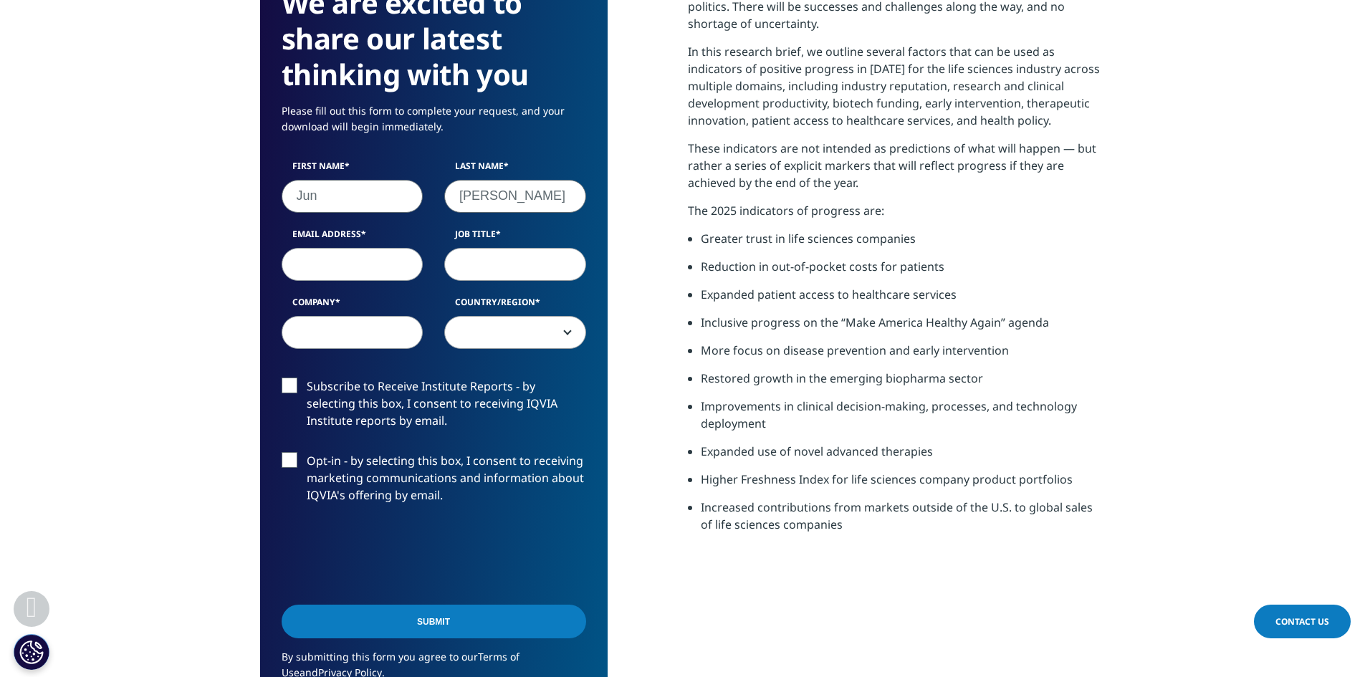
type input "Chen"
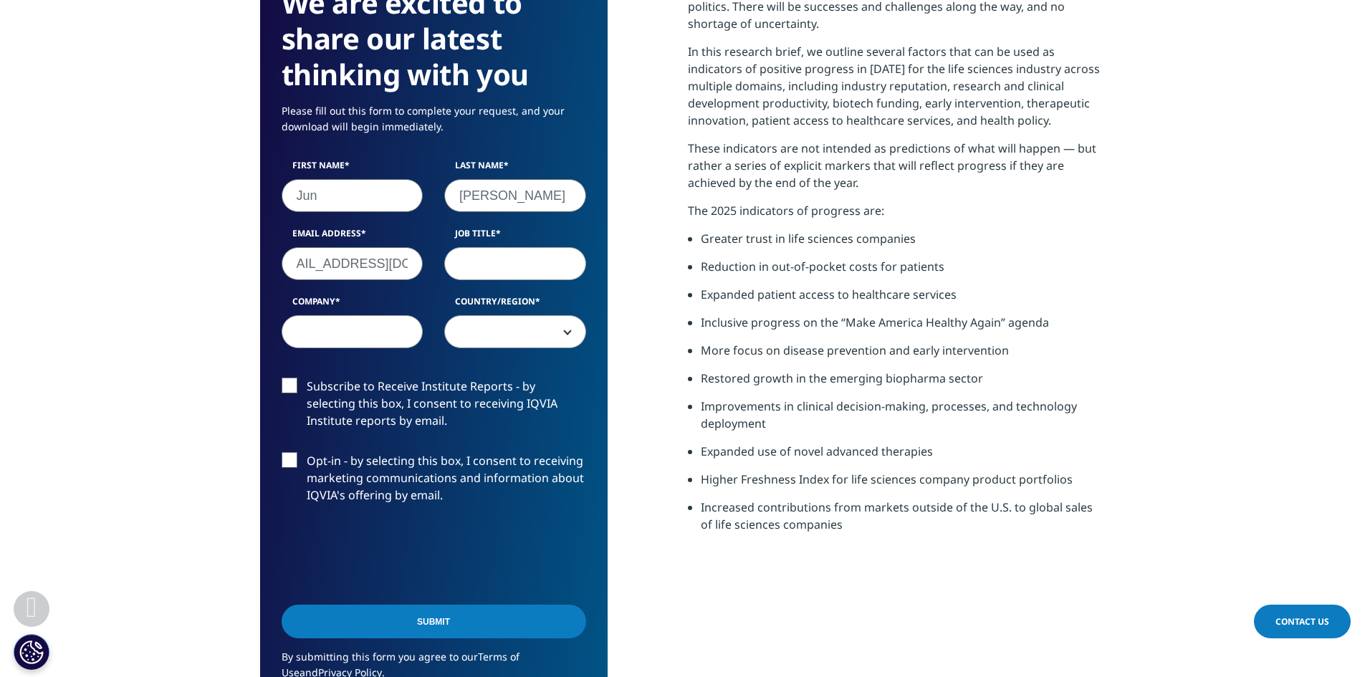
scroll to position [0, 34]
type input "jun.chen@sironacap.com"
type input "Associate"
type input "Sirona Capital"
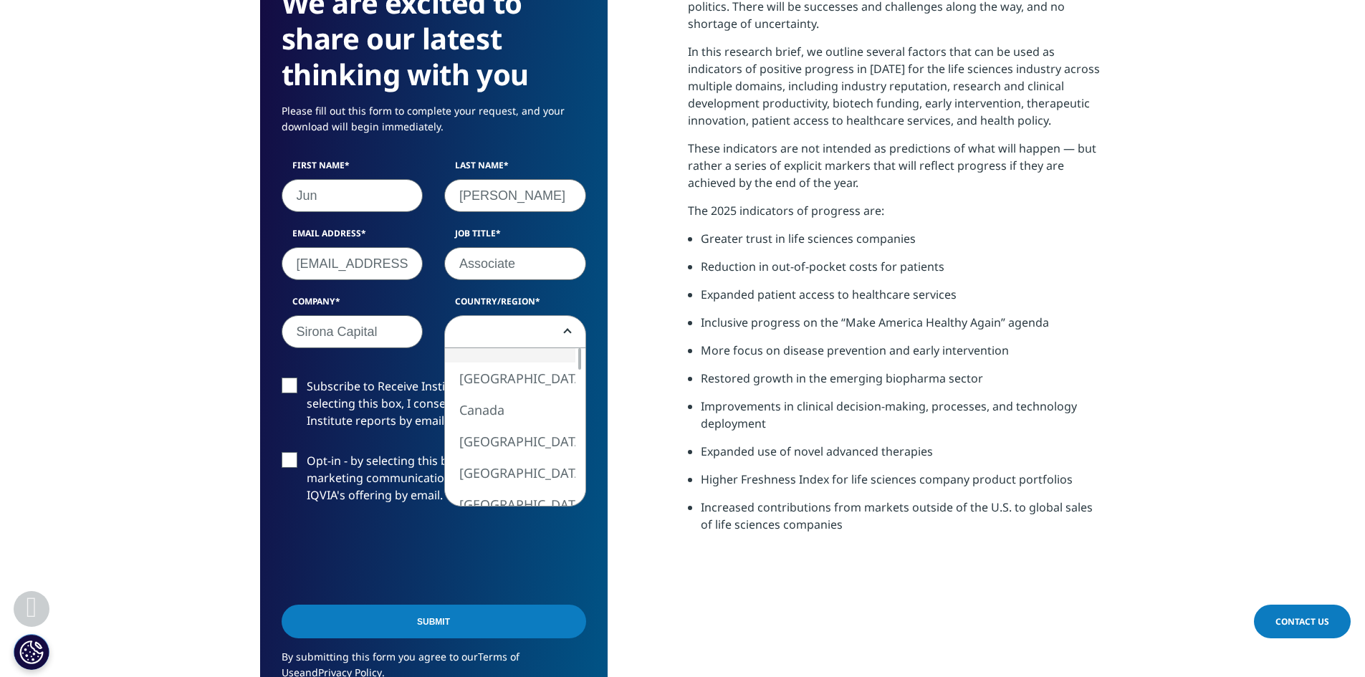
click at [489, 320] on span at bounding box center [515, 332] width 140 height 33
select select "China"
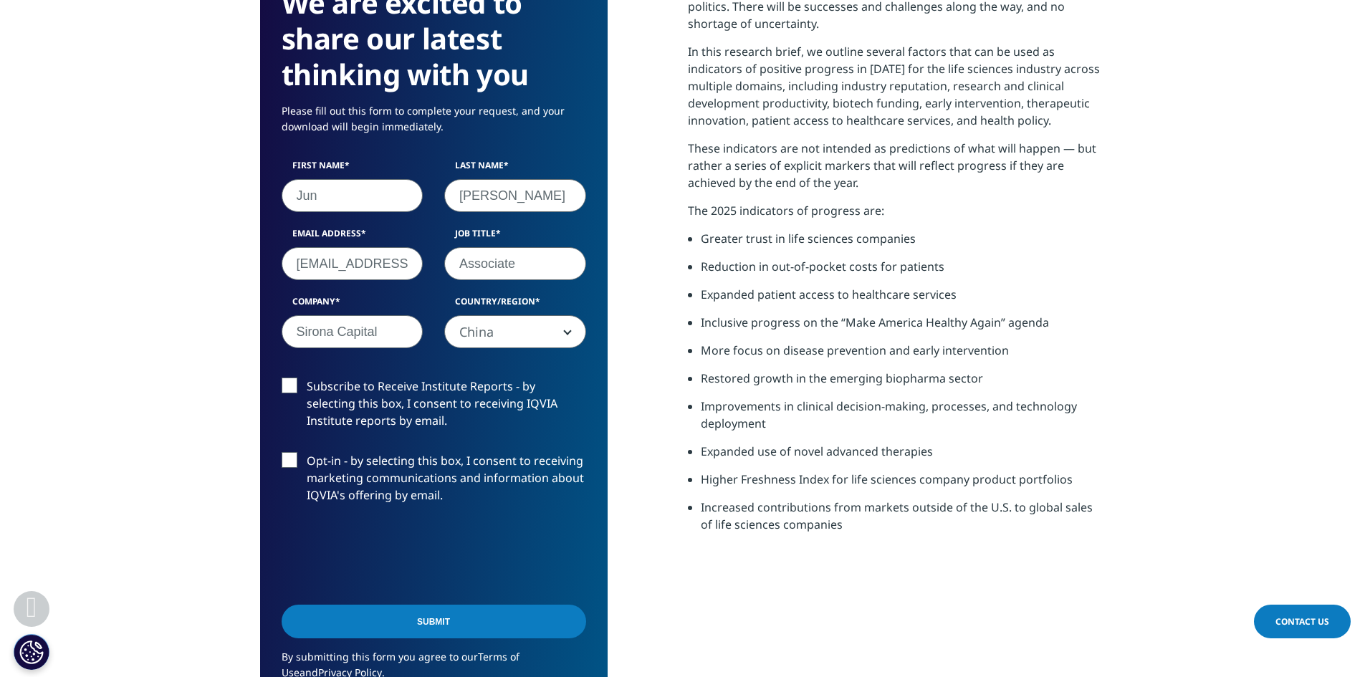
click at [518, 607] on input "Submit" at bounding box center [434, 622] width 304 height 34
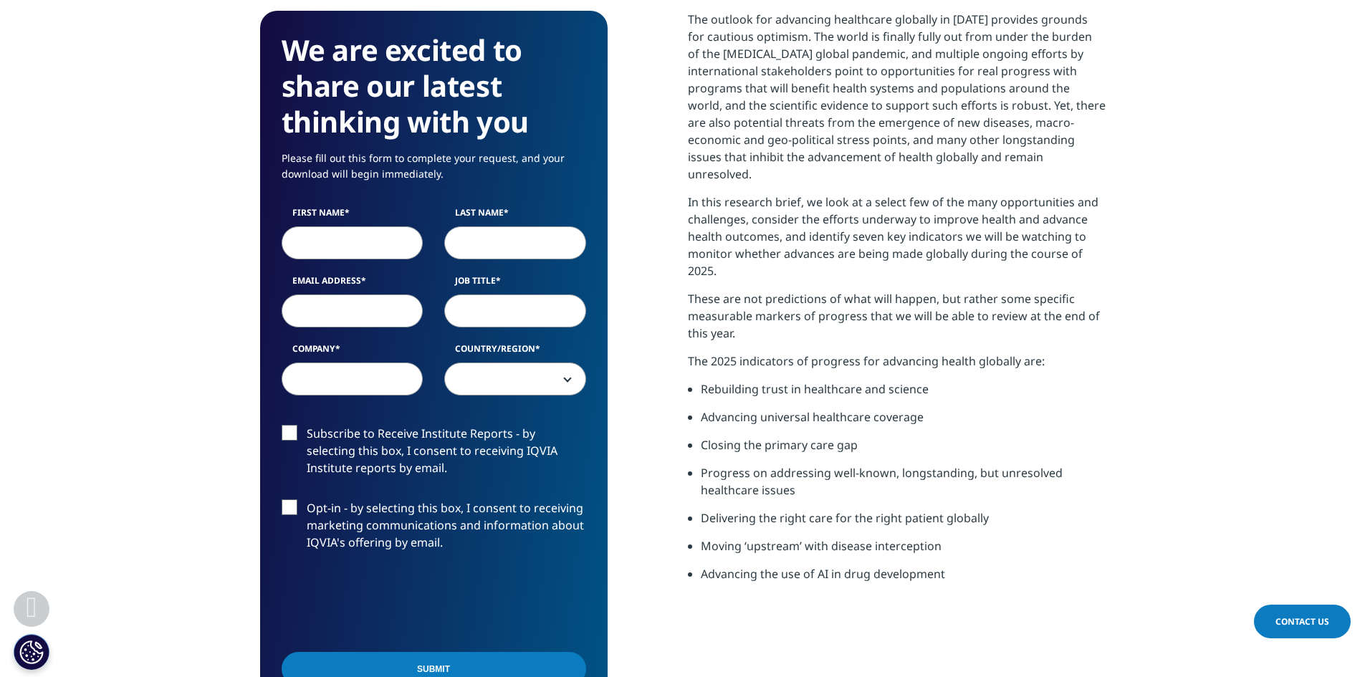
scroll to position [716, 0]
